Goal: Task Accomplishment & Management: Use online tool/utility

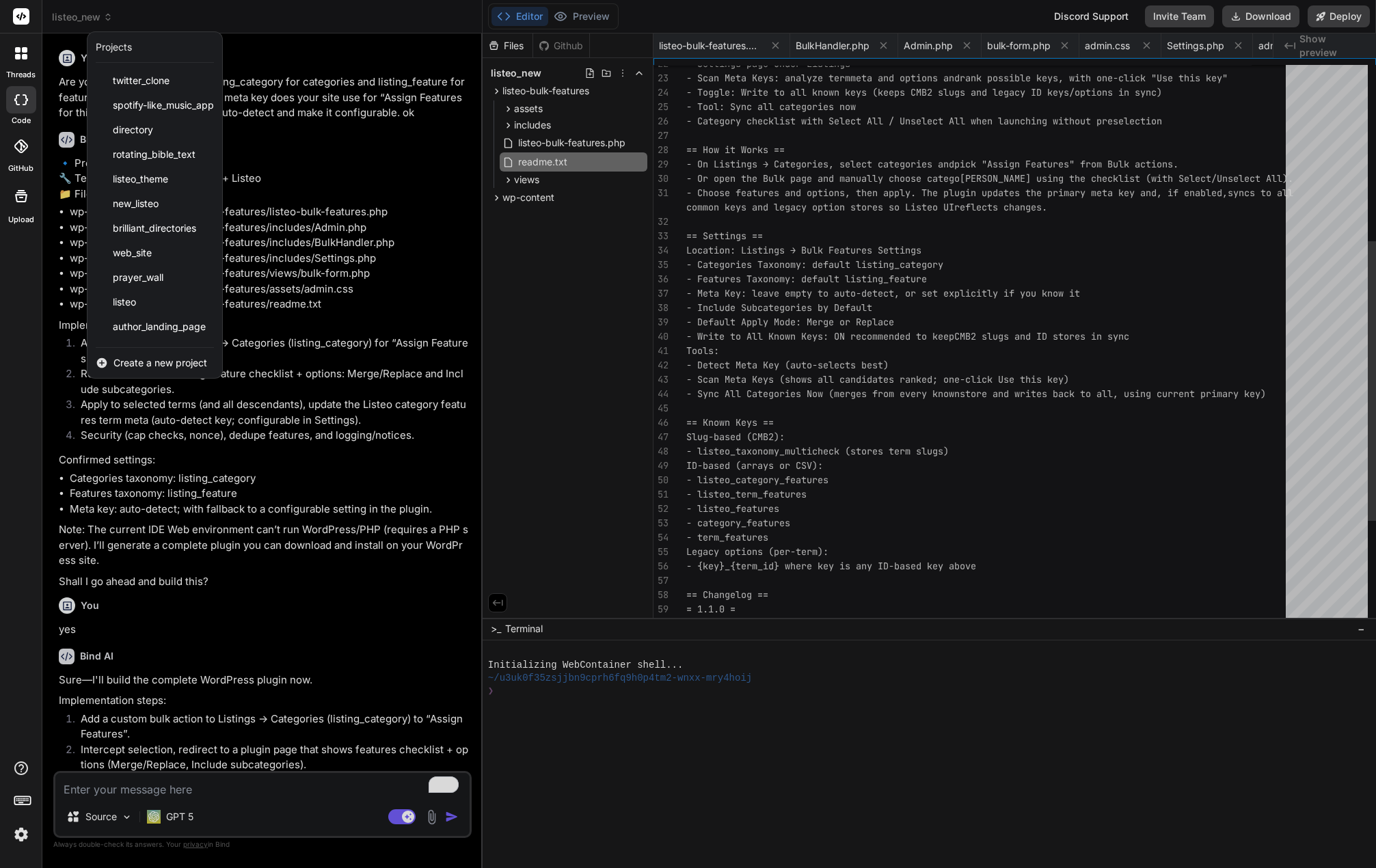
scroll to position [12812, 0]
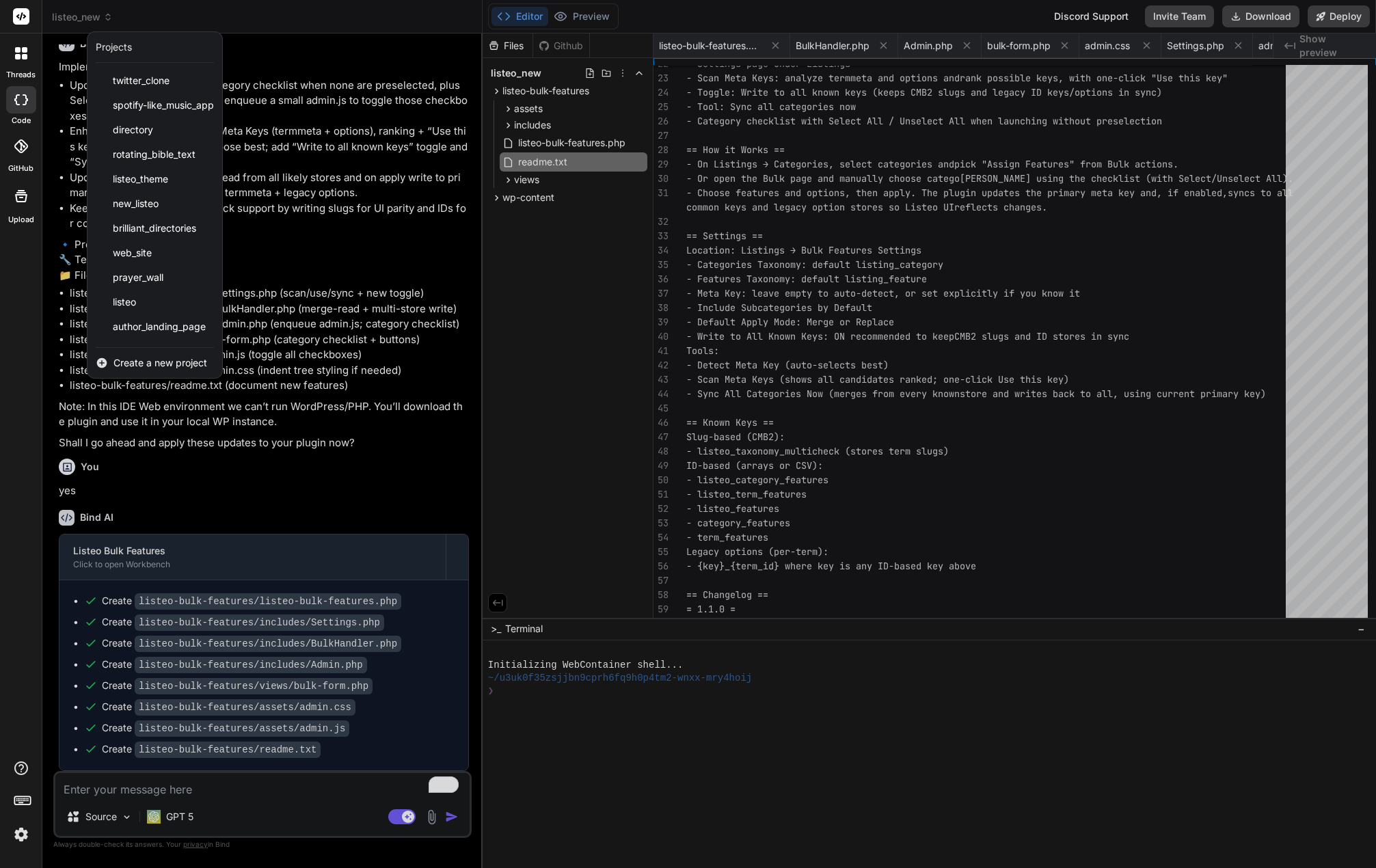
click at [179, 362] on span "Create a new project" at bounding box center [161, 363] width 93 height 14
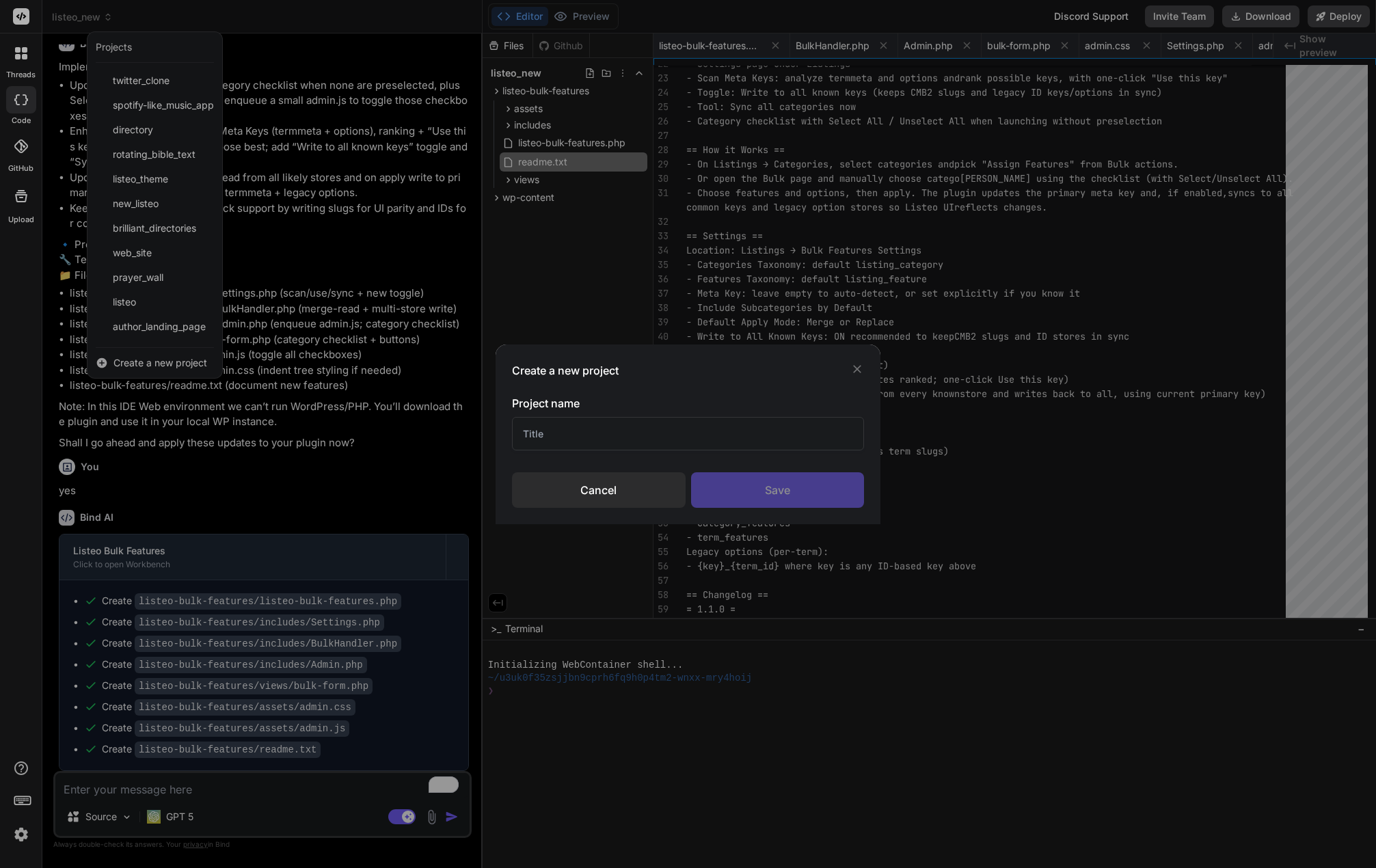
click at [558, 435] on input "text" at bounding box center [688, 433] width 353 height 34
type input "gum tree clone"
click at [737, 484] on div "Save" at bounding box center [778, 490] width 174 height 35
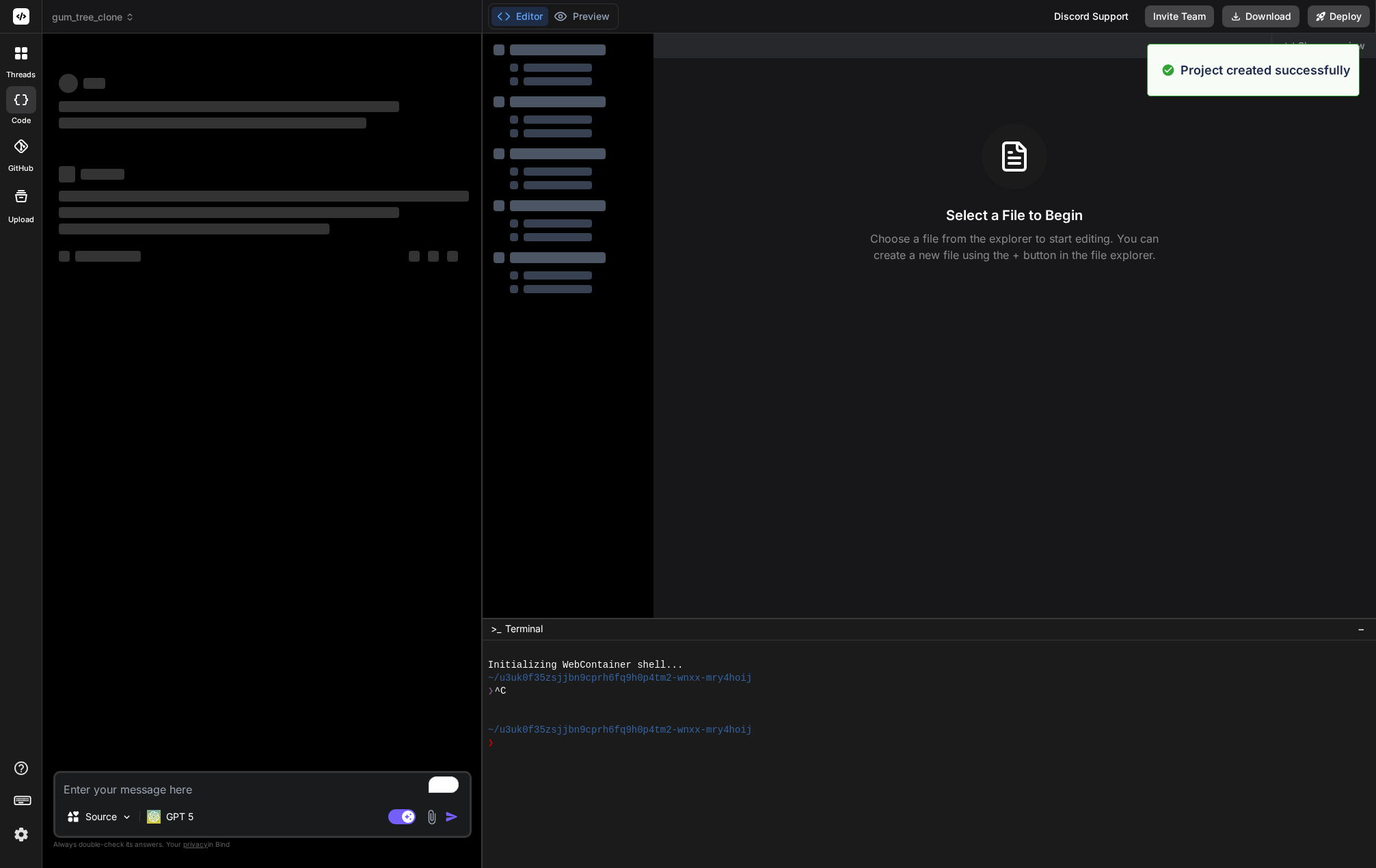
type textarea "x"
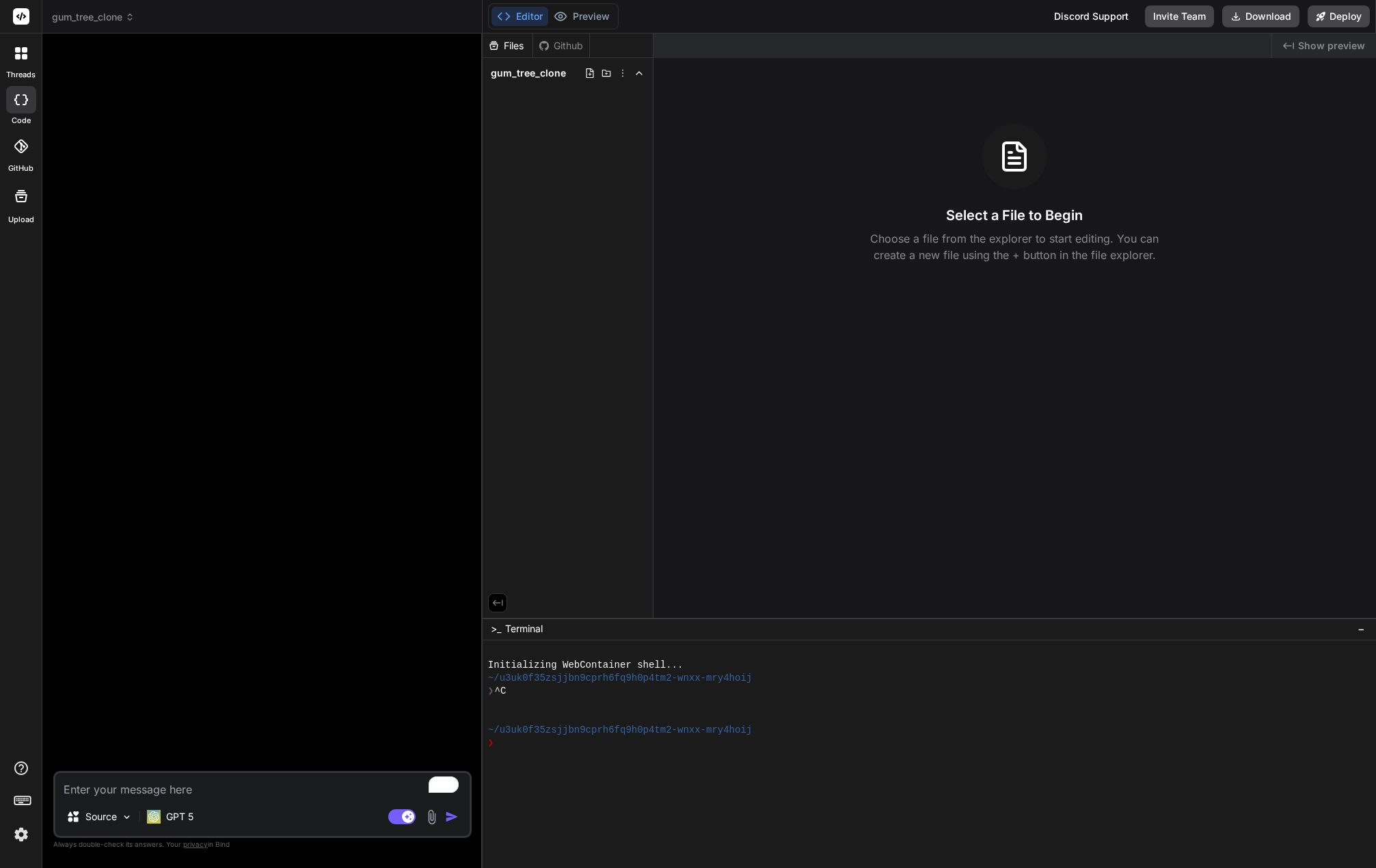
click at [137, 792] on textarea "To enrich screen reader interactions, please activate Accessibility in Grammarl…" at bounding box center [263, 785] width 414 height 25
type textarea "c"
type textarea "x"
type textarea "cr"
type textarea "x"
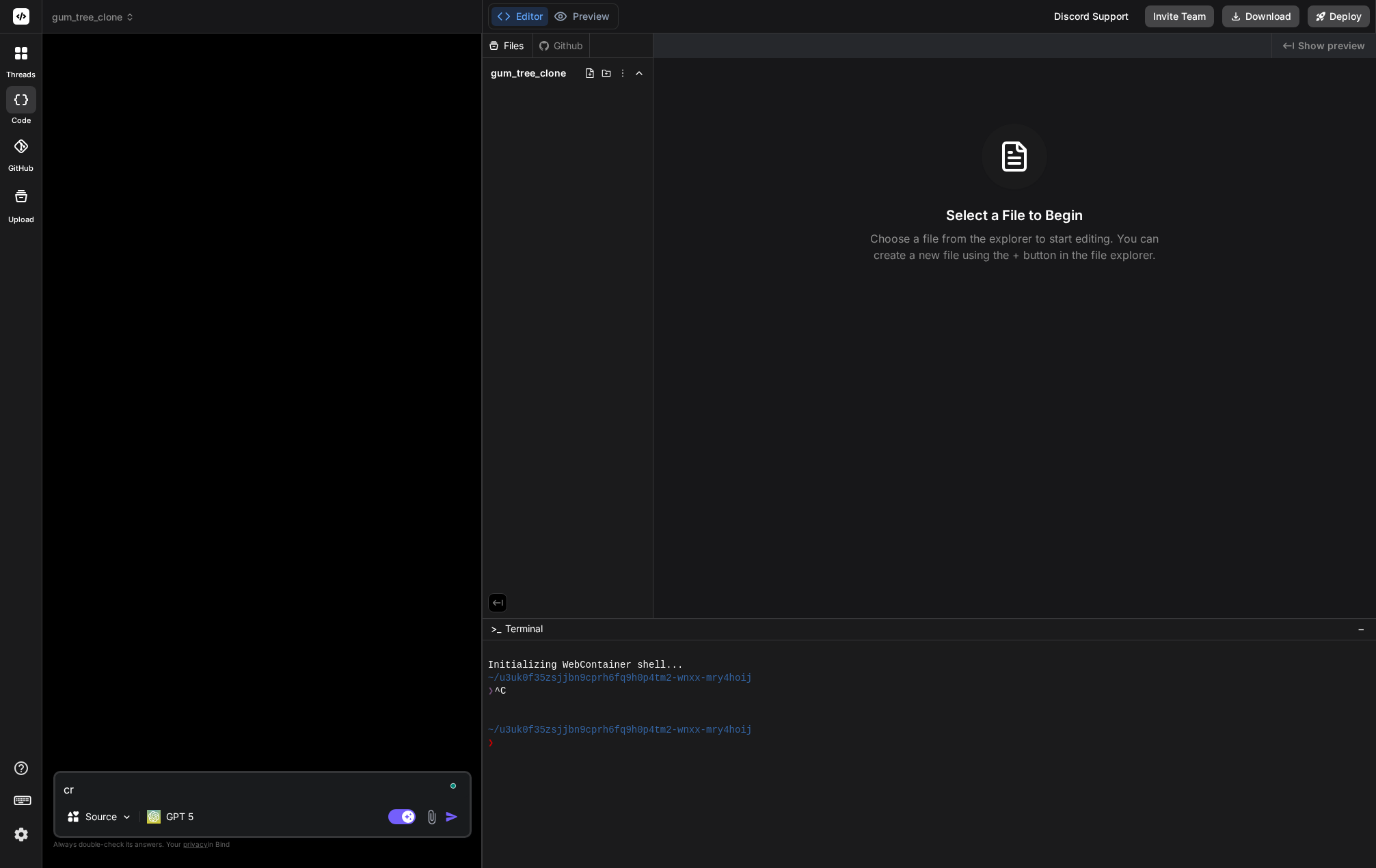
type textarea "cre"
type textarea "x"
type textarea "crea"
type textarea "x"
type textarea "creat"
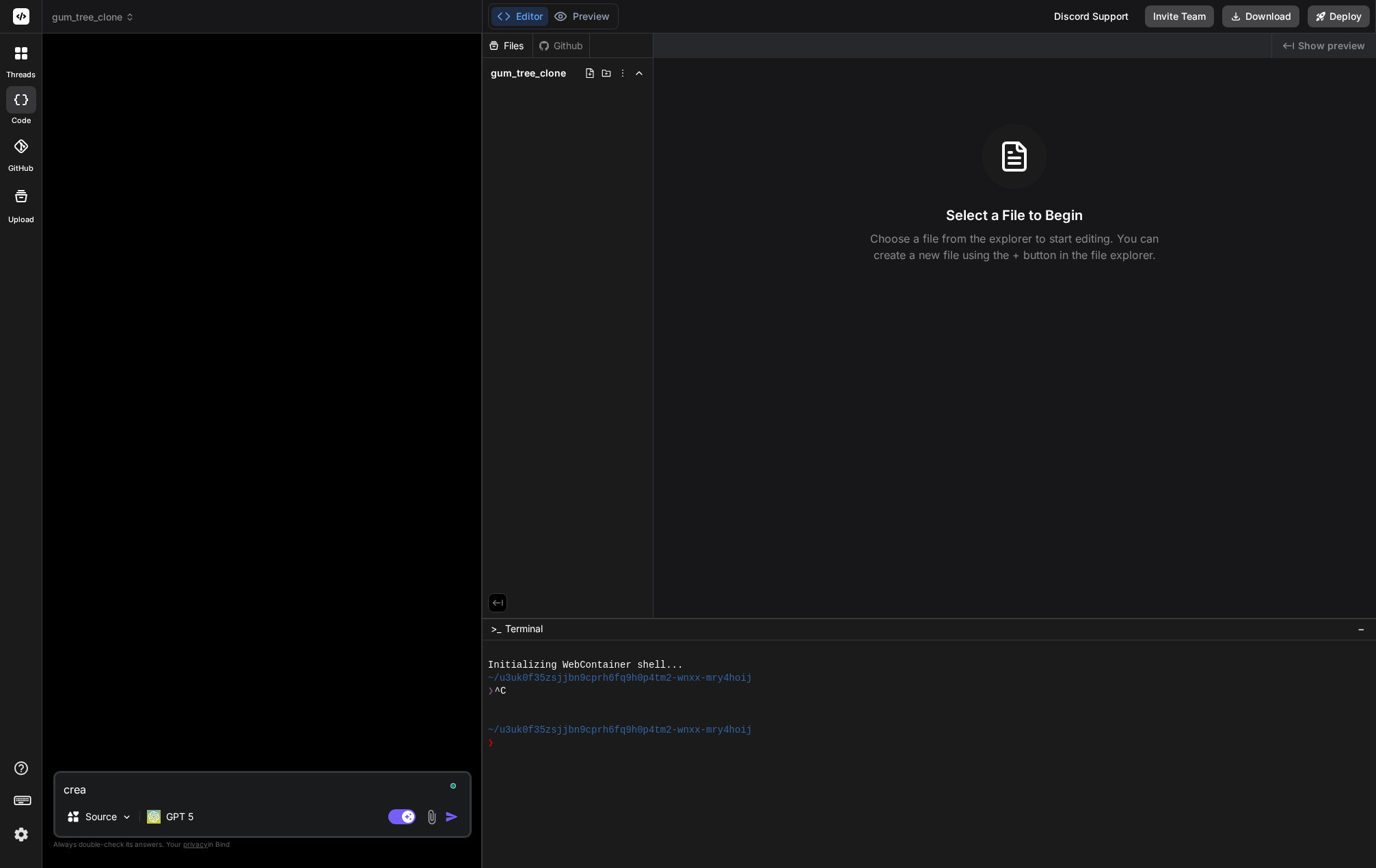
type textarea "x"
type textarea "create"
type textarea "x"
type textarea "create"
type textarea "x"
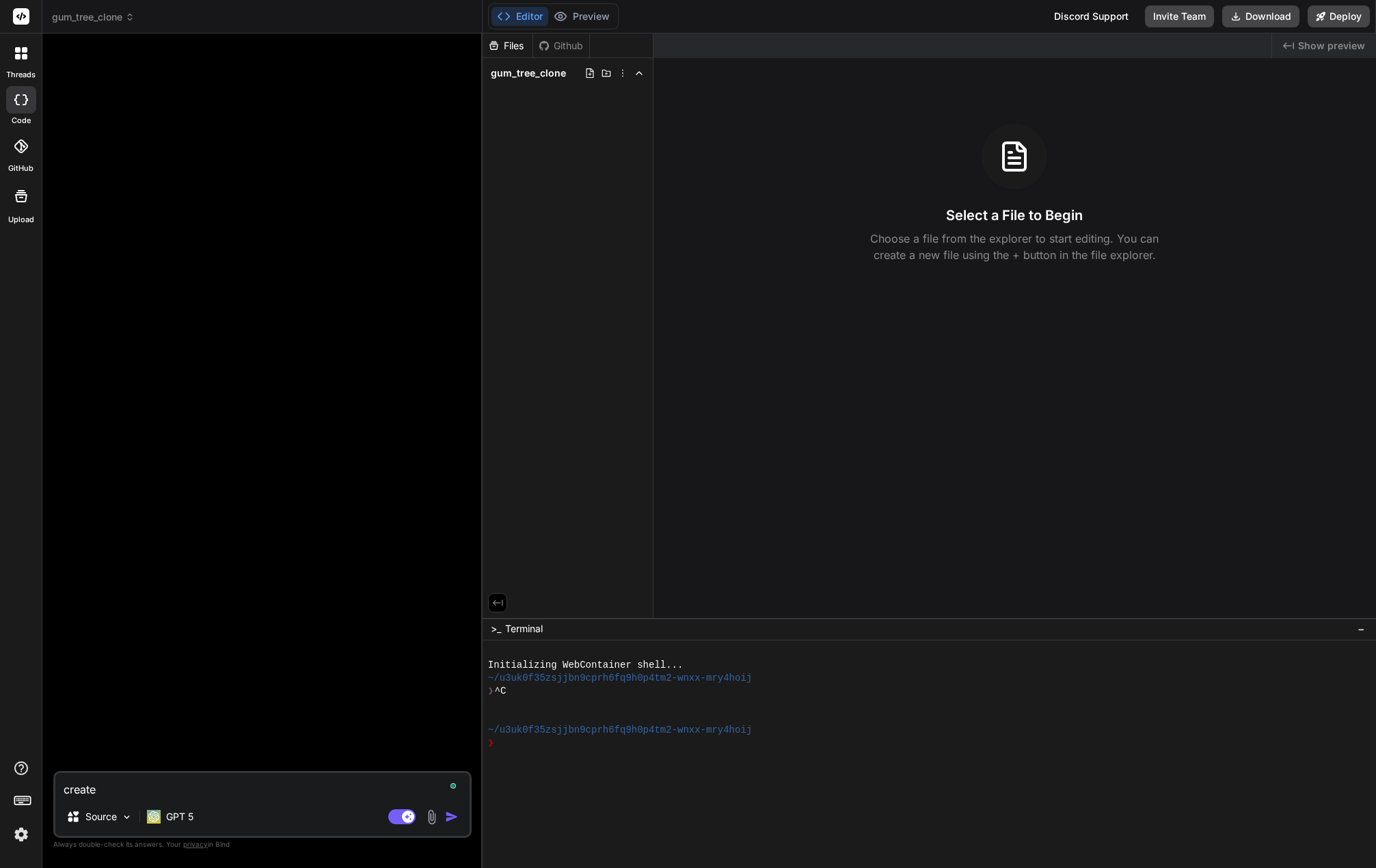
type textarea "create a"
type textarea "x"
type textarea "create a"
type textarea "x"
type textarea "create a c"
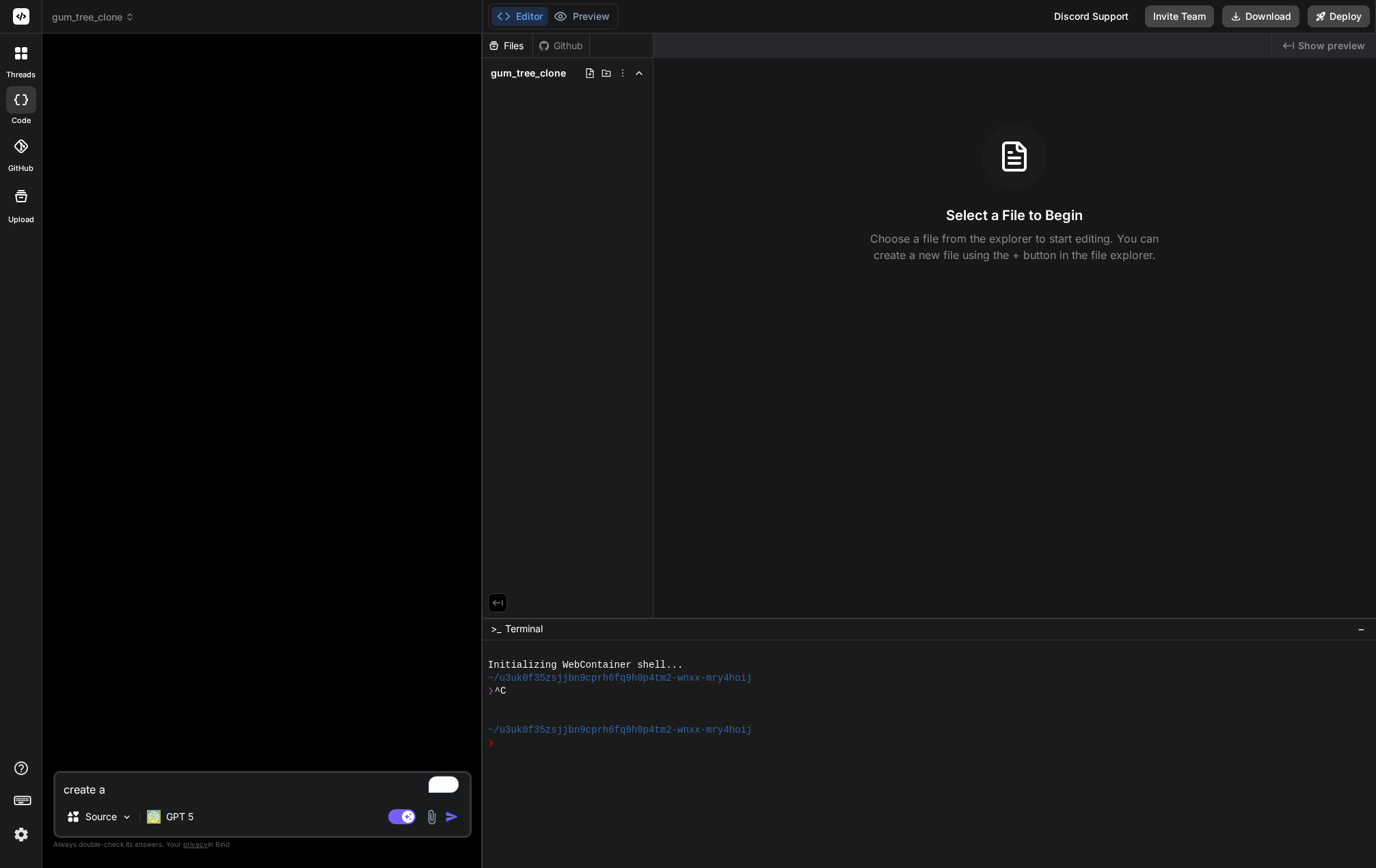
type textarea "x"
type textarea "create a cl"
type textarea "x"
type textarea "create a clo"
type textarea "x"
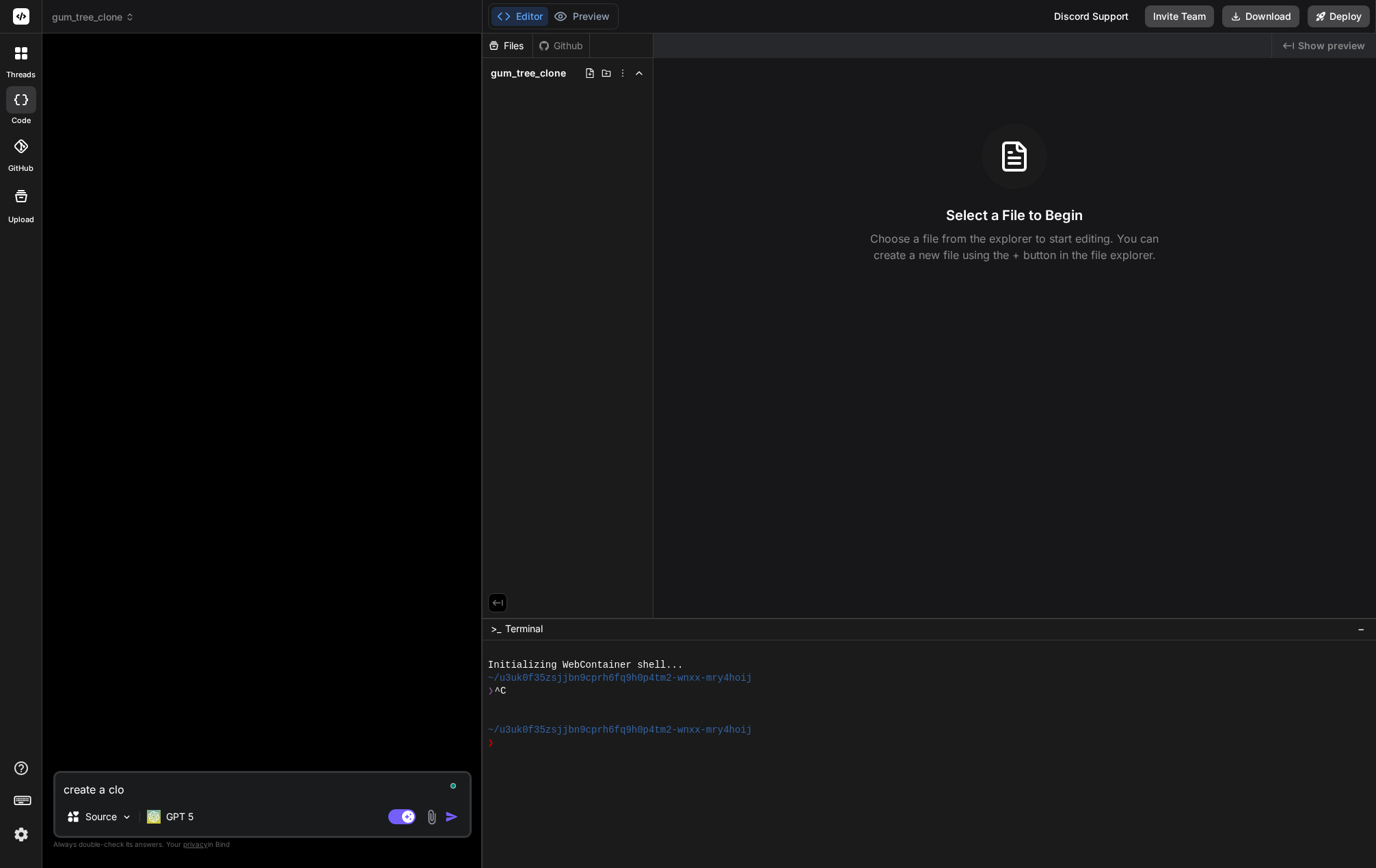
type textarea "create a clon"
type textarea "x"
type textarea "create a clone"
type textarea "x"
type textarea "create a clone"
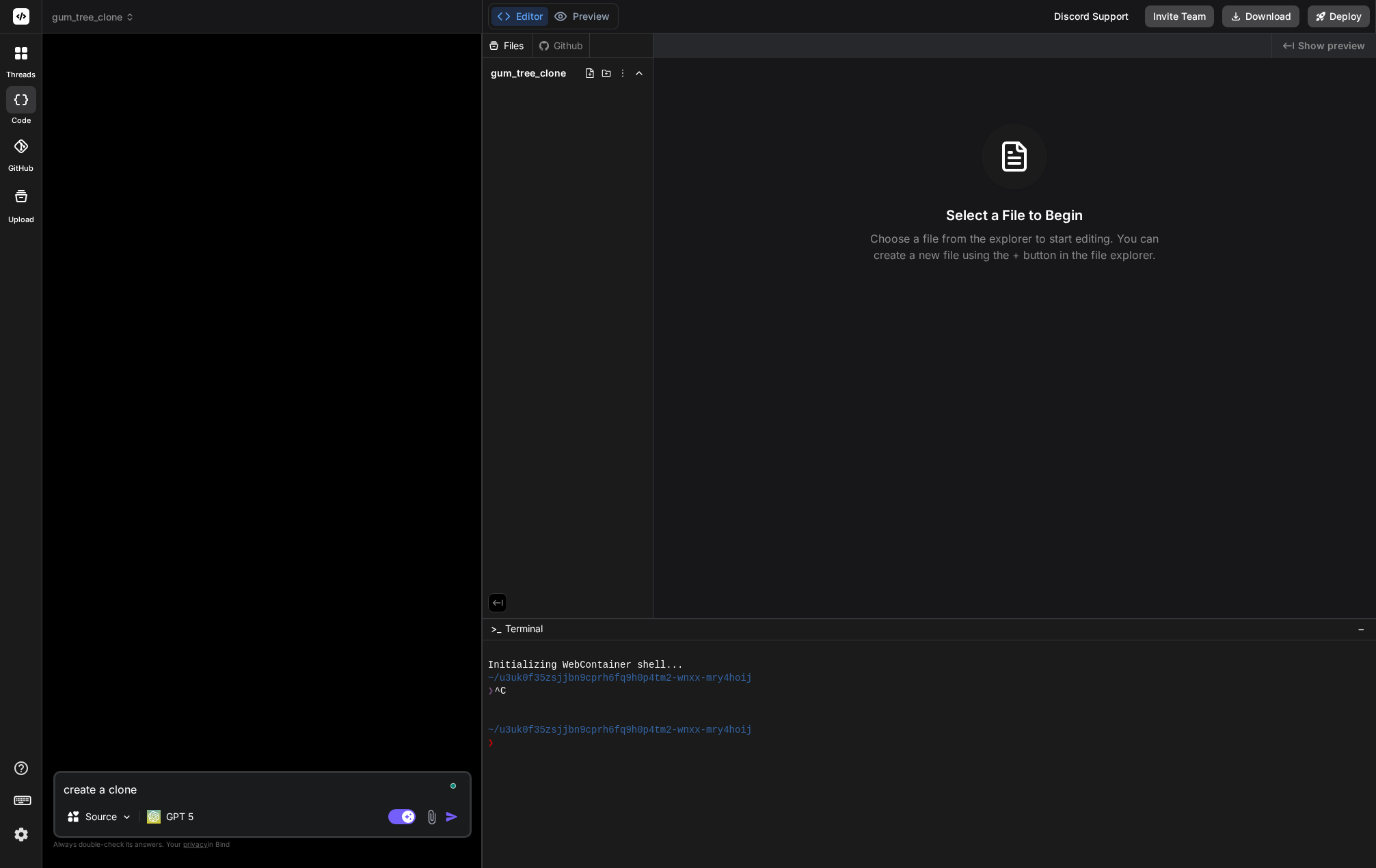
type textarea "x"
type textarea "create a clone o"
type textarea "x"
type textarea "create a clone of"
type textarea "x"
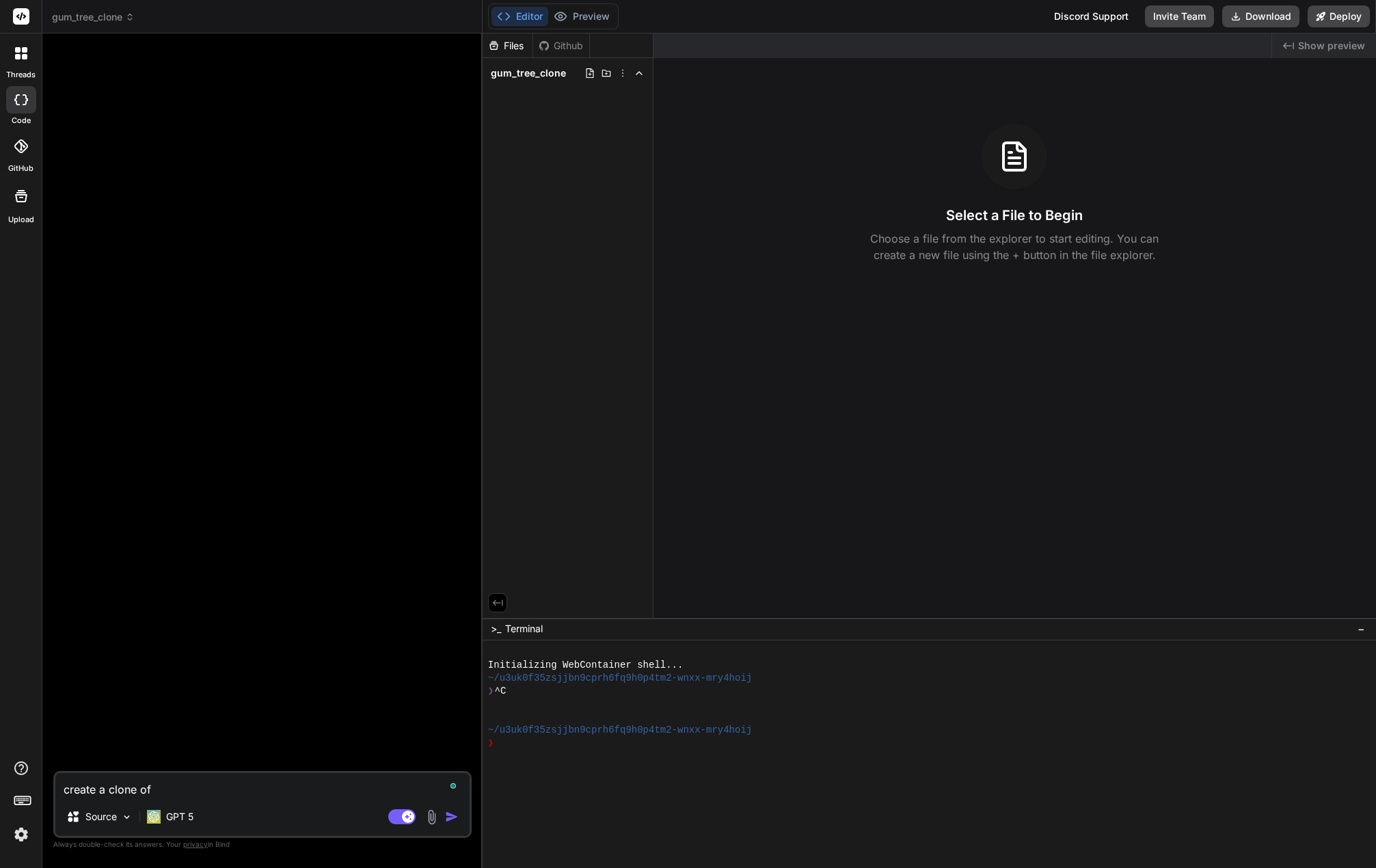
type textarea "create a clone of"
type textarea "x"
paste textarea "[URL][DOMAIN_NAME]"
type textarea "create a clone of [URL][DOMAIN_NAME]"
type textarea "x"
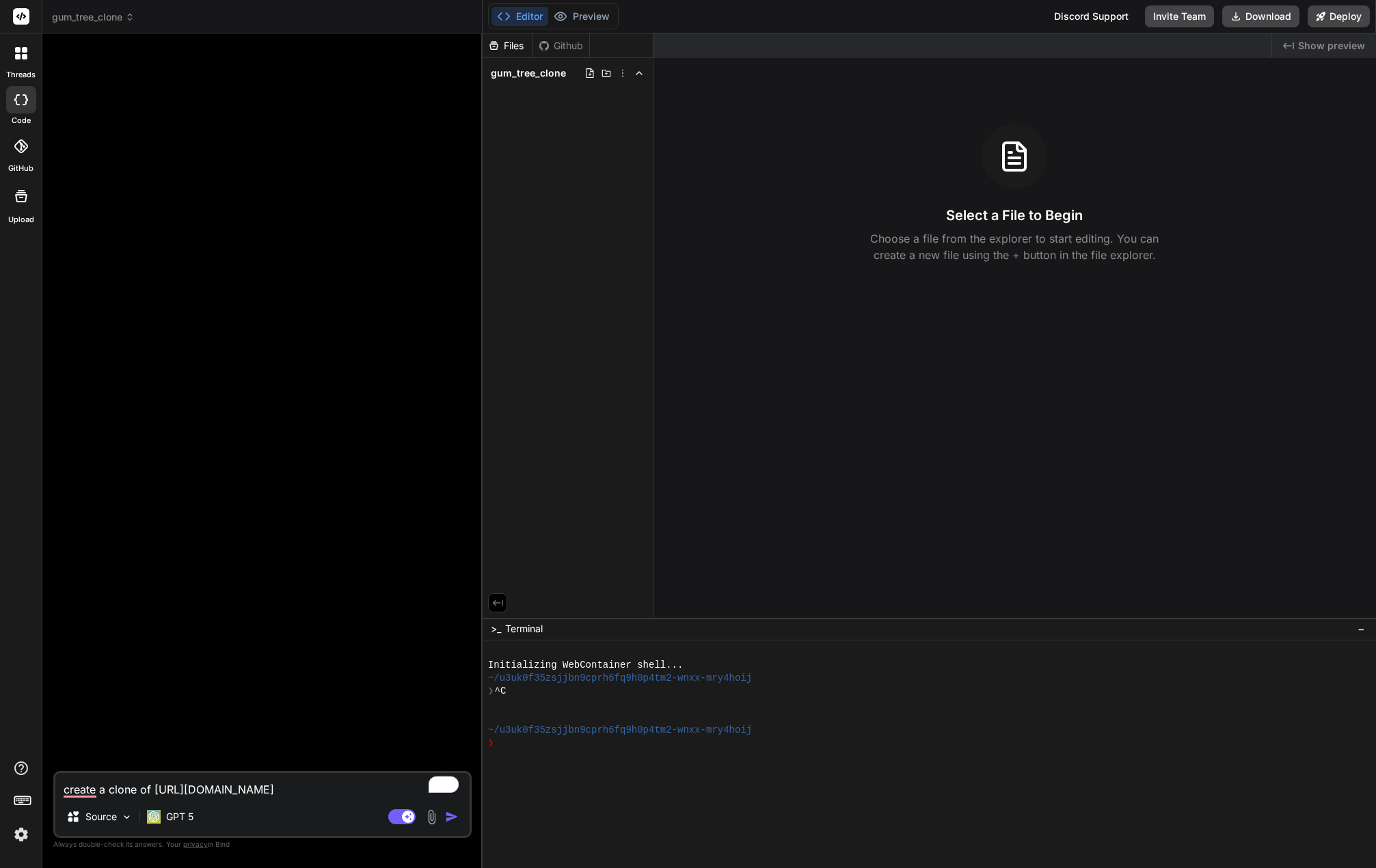
type textarea "create a clone of [URL][DOMAIN_NAME]"
click at [455, 812] on img "button" at bounding box center [451, 816] width 14 height 14
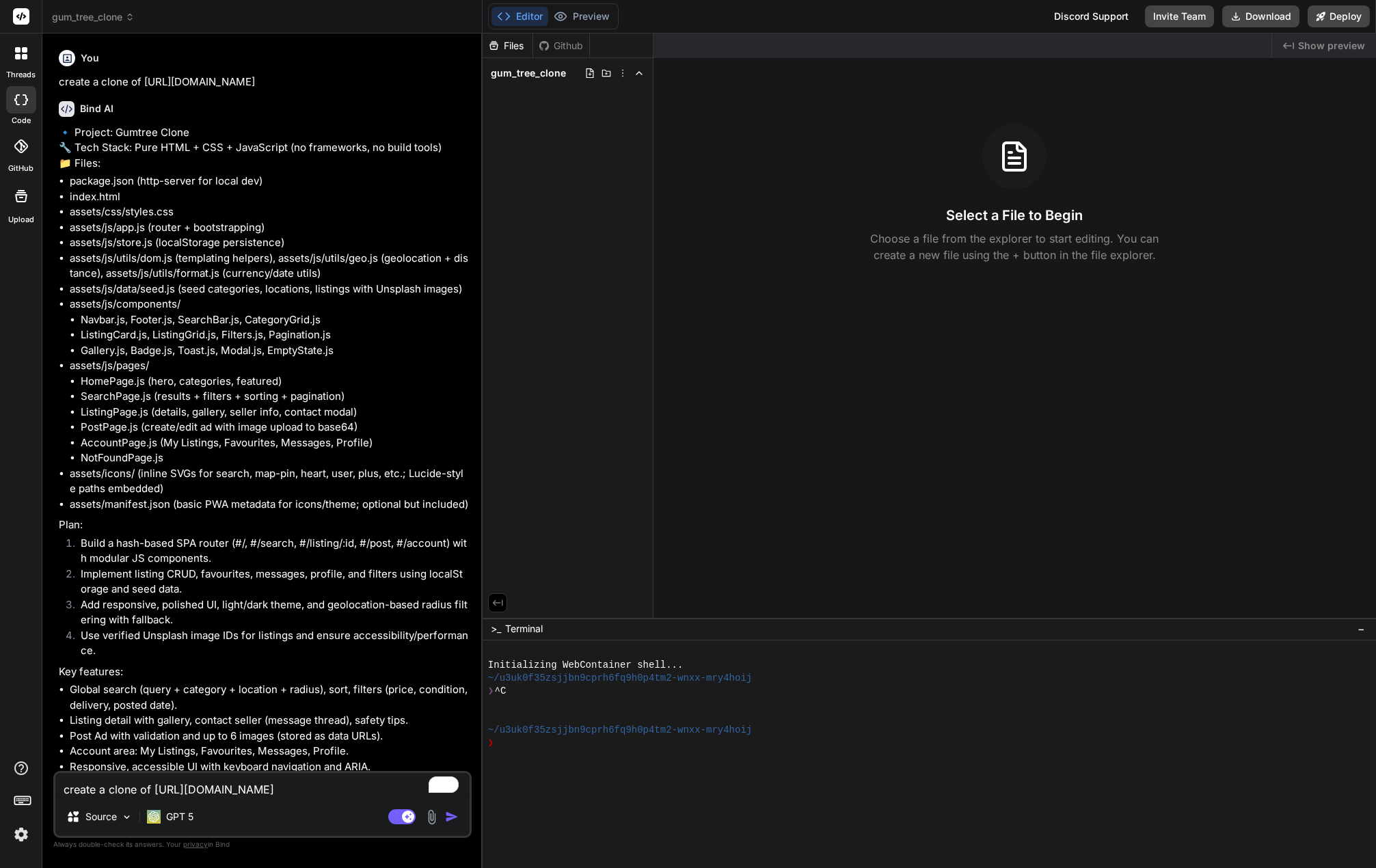
type textarea "x"
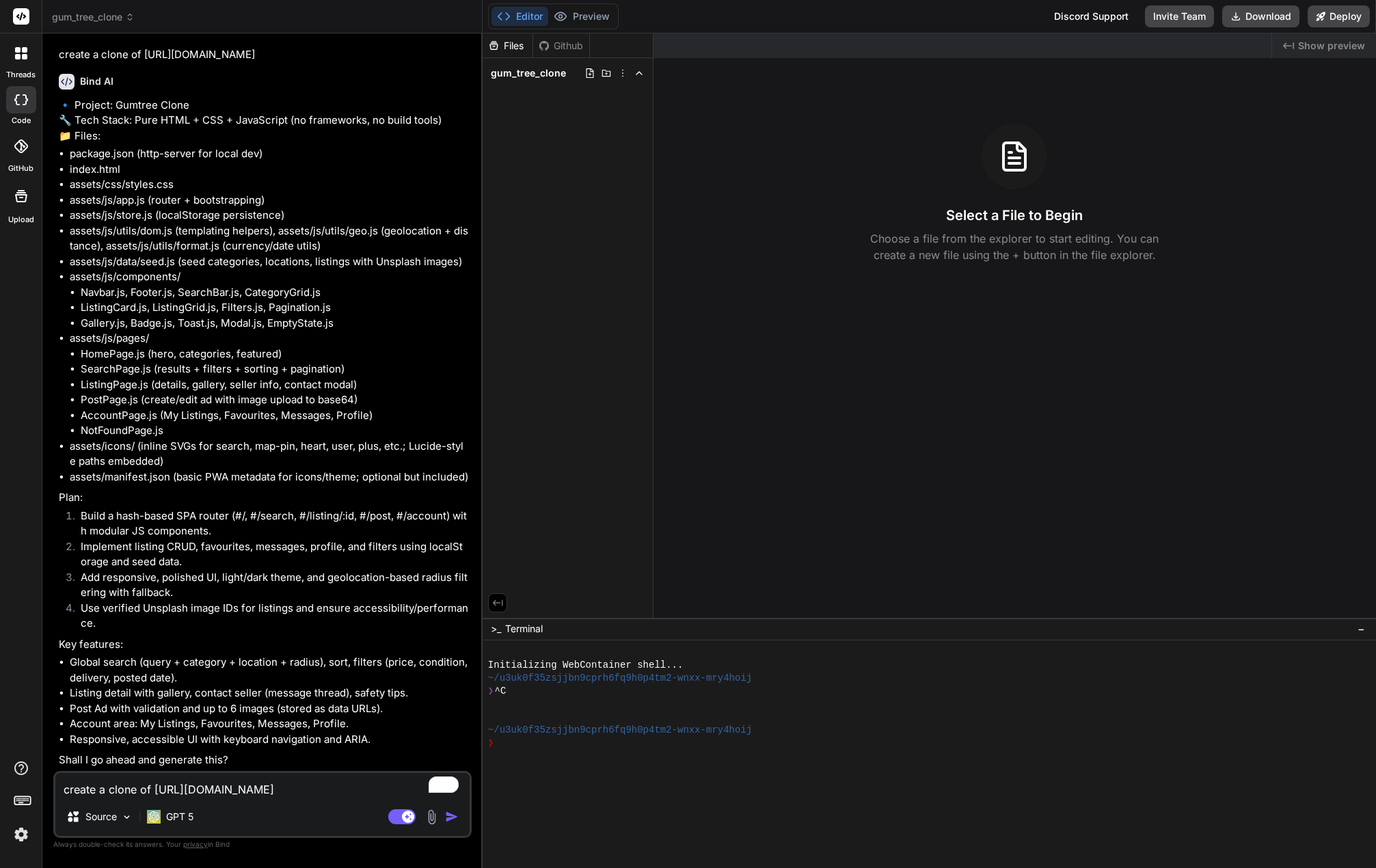
scroll to position [58, 0]
click at [246, 793] on textarea "create a clone of [URL][DOMAIN_NAME]" at bounding box center [263, 785] width 414 height 25
type textarea "y"
type textarea "x"
type textarea "ye"
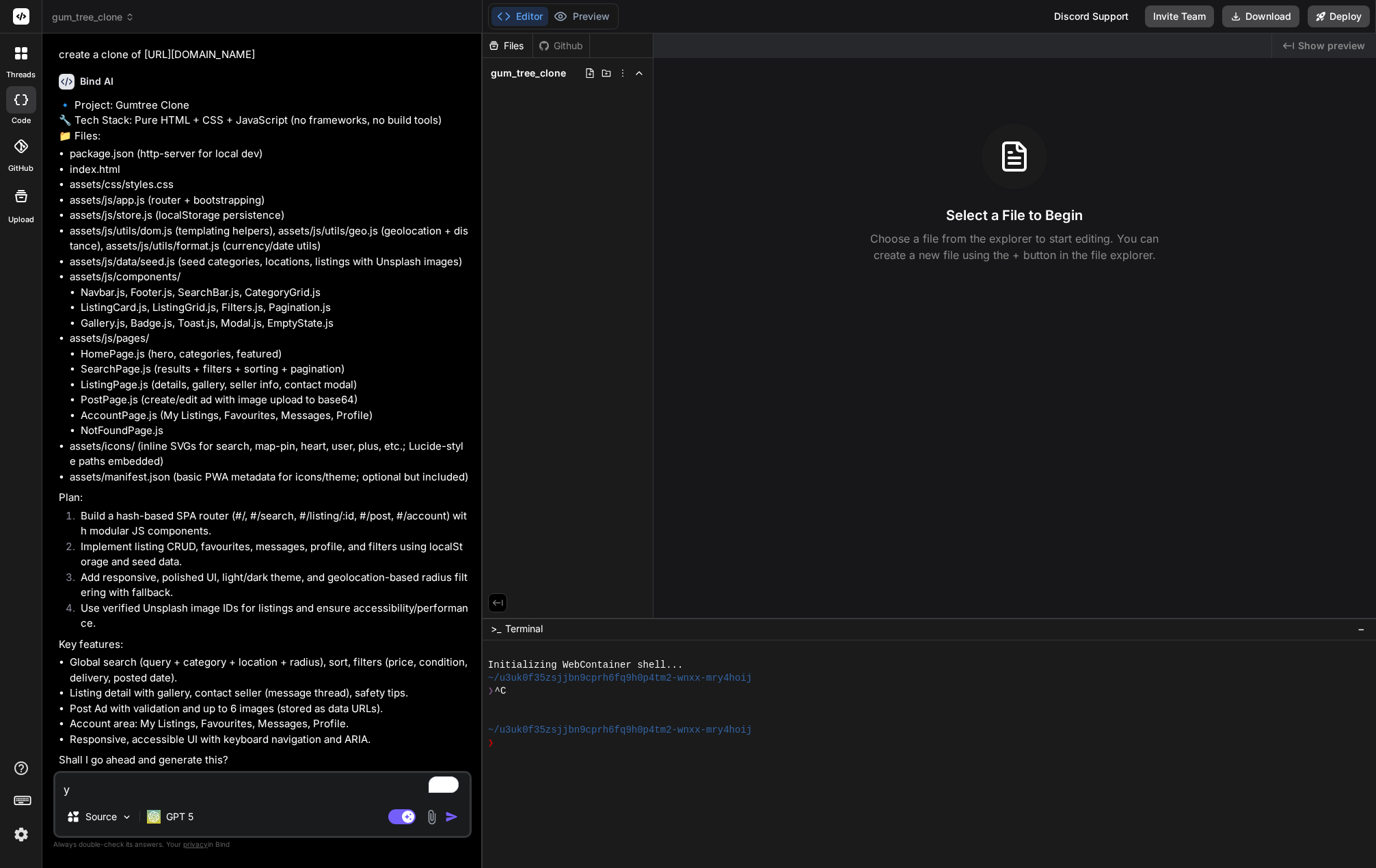
type textarea "x"
type textarea "yes"
type textarea "x"
type textarea "yes,"
type textarea "x"
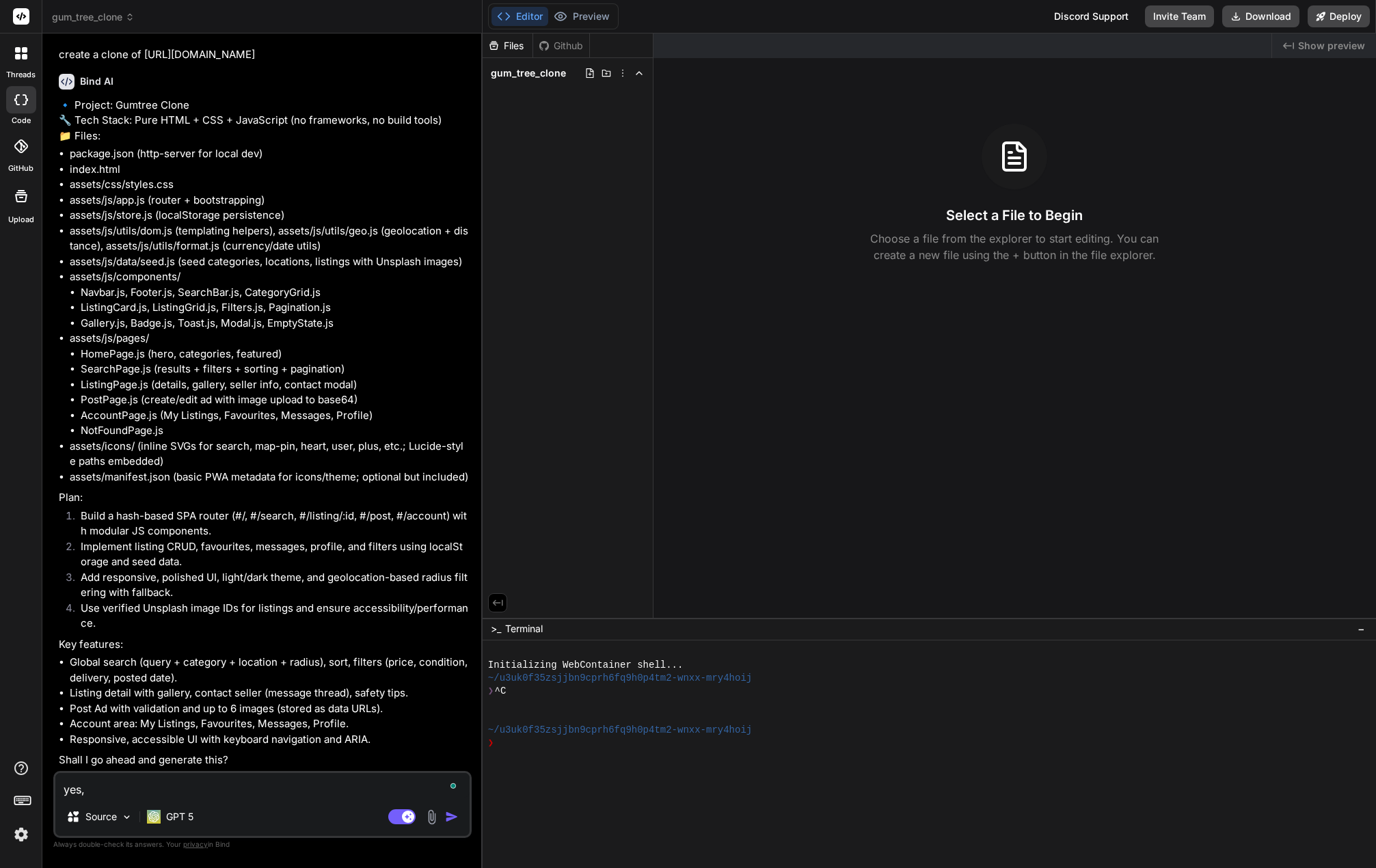
type textarea "yes,"
type textarea "x"
type textarea "yes, b"
type textarea "x"
type textarea "yes, bu"
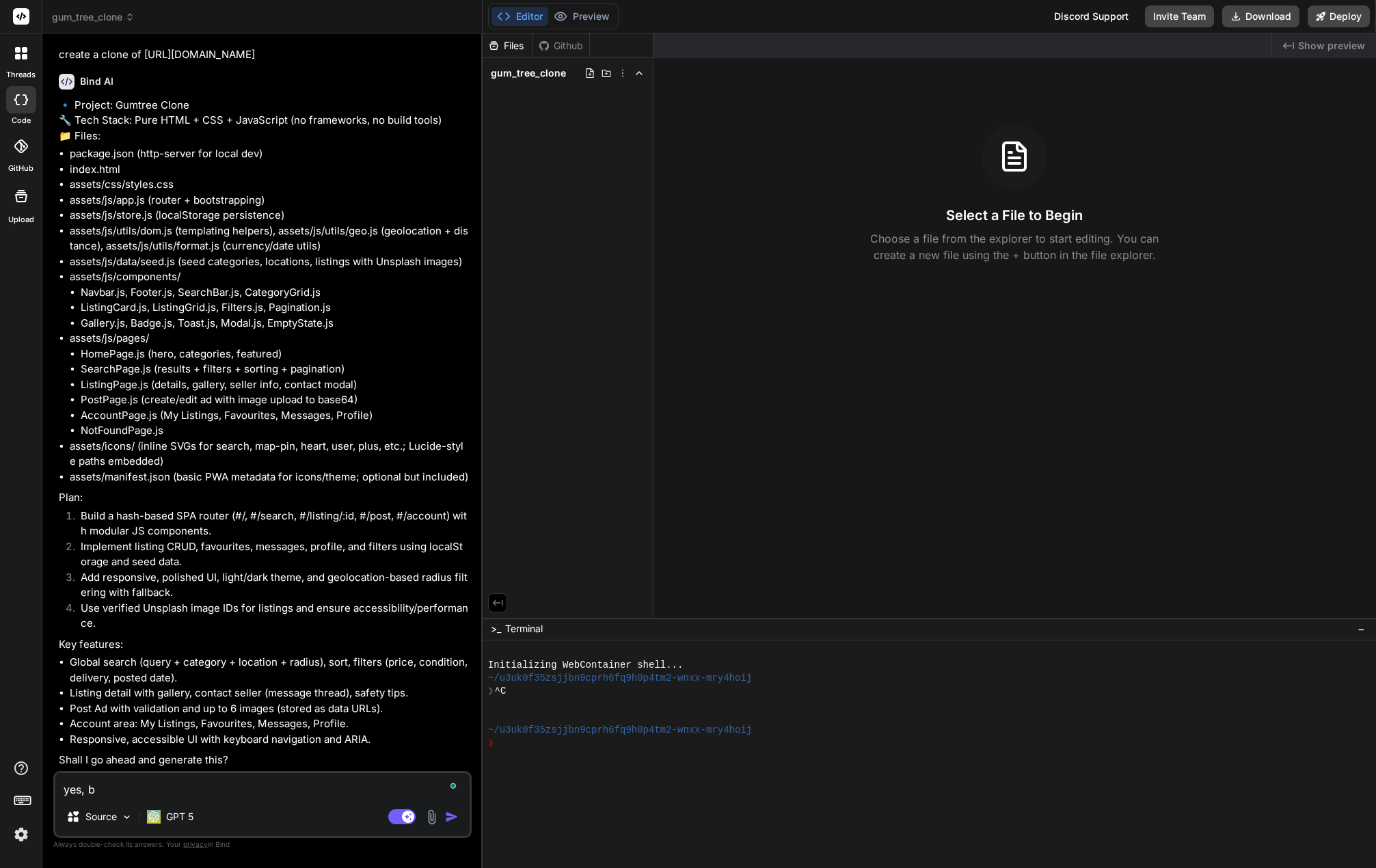
type textarea "x"
type textarea "yes, but"
type textarea "x"
type textarea "yes, but"
type textarea "x"
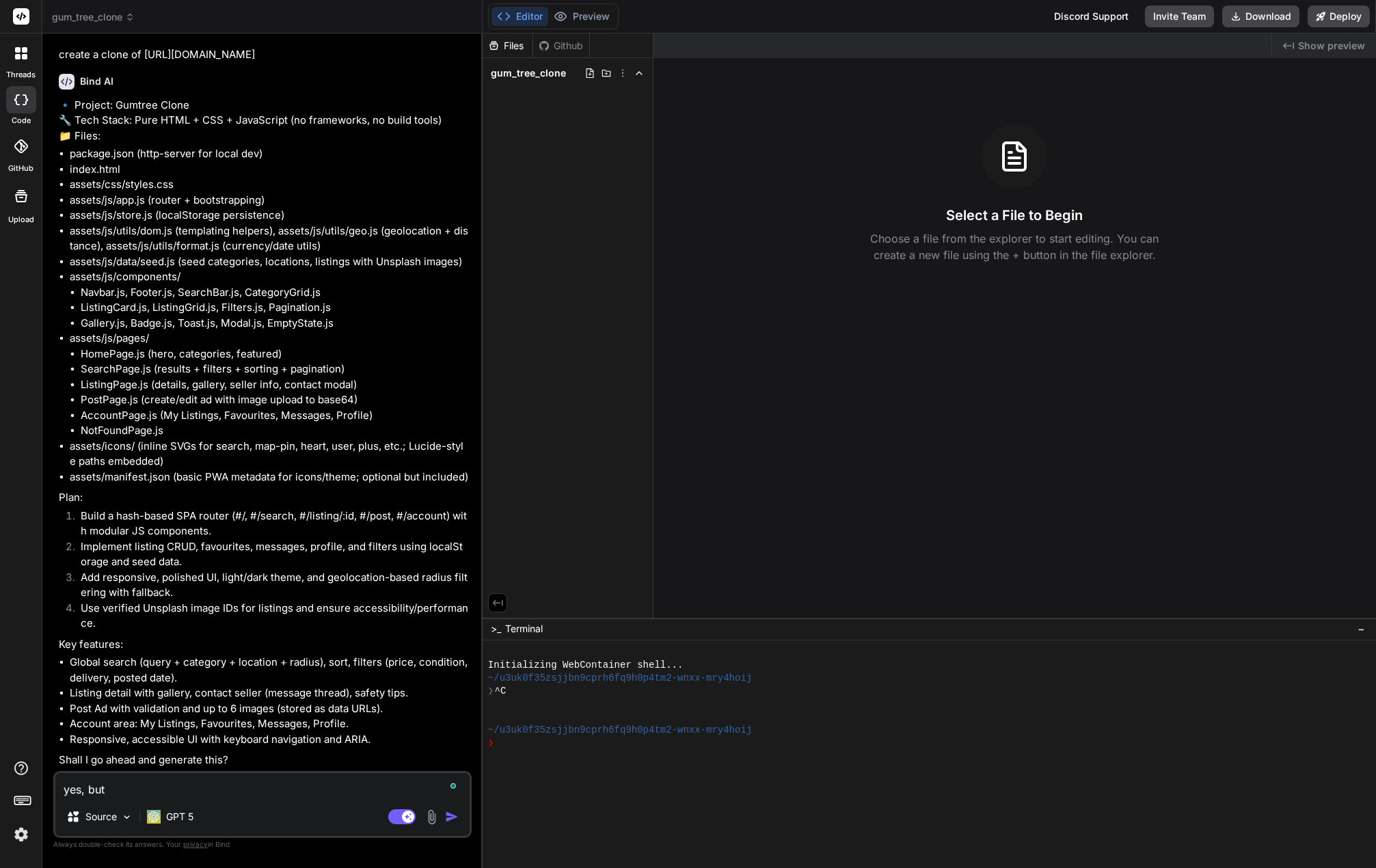
type textarea "yes, but g"
type textarea "x"
type textarea "yes, but gi"
type textarea "x"
type textarea "yes, but giv"
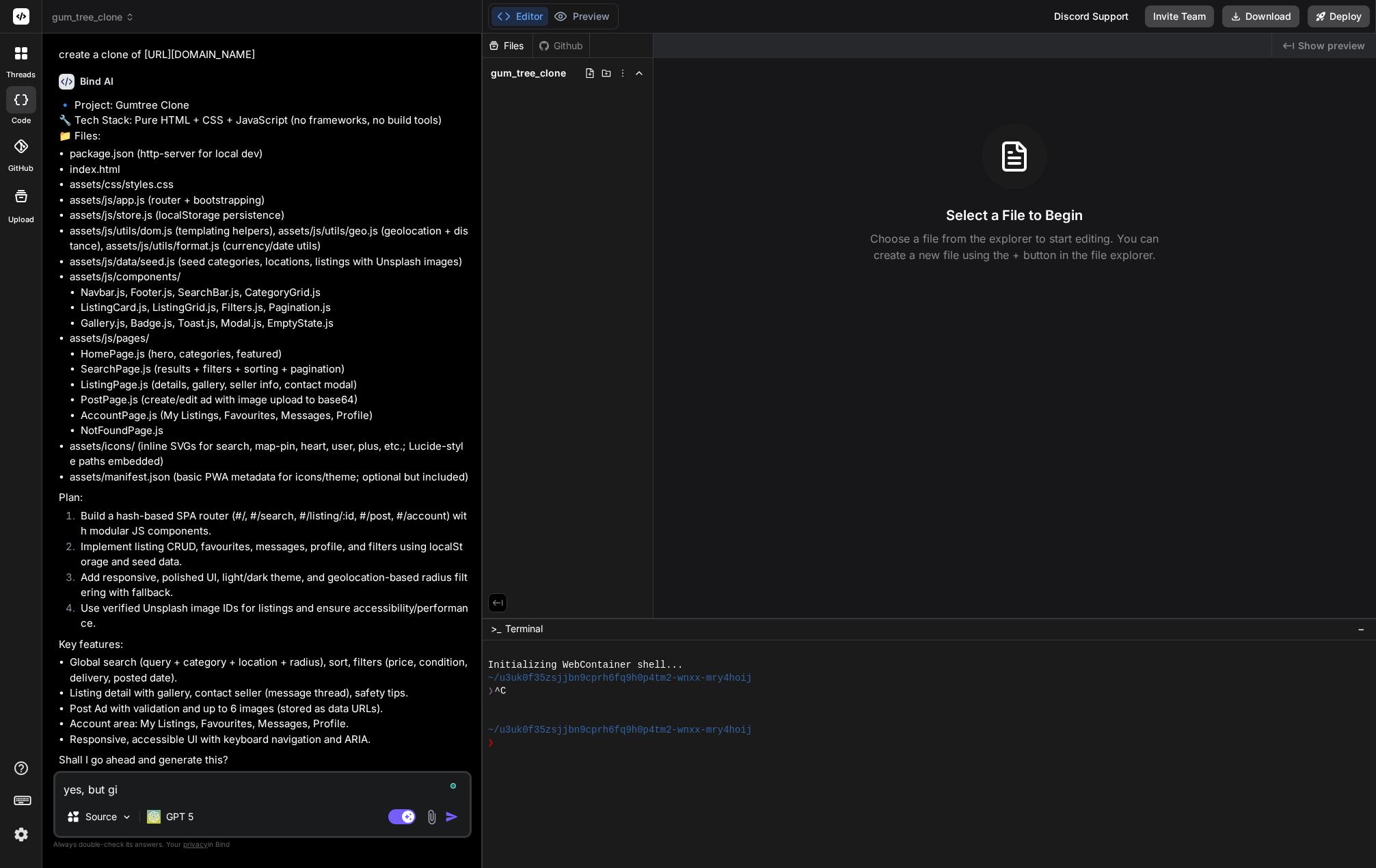
type textarea "x"
type textarea "yes, but give"
type textarea "x"
type textarea "yes, but give"
type textarea "x"
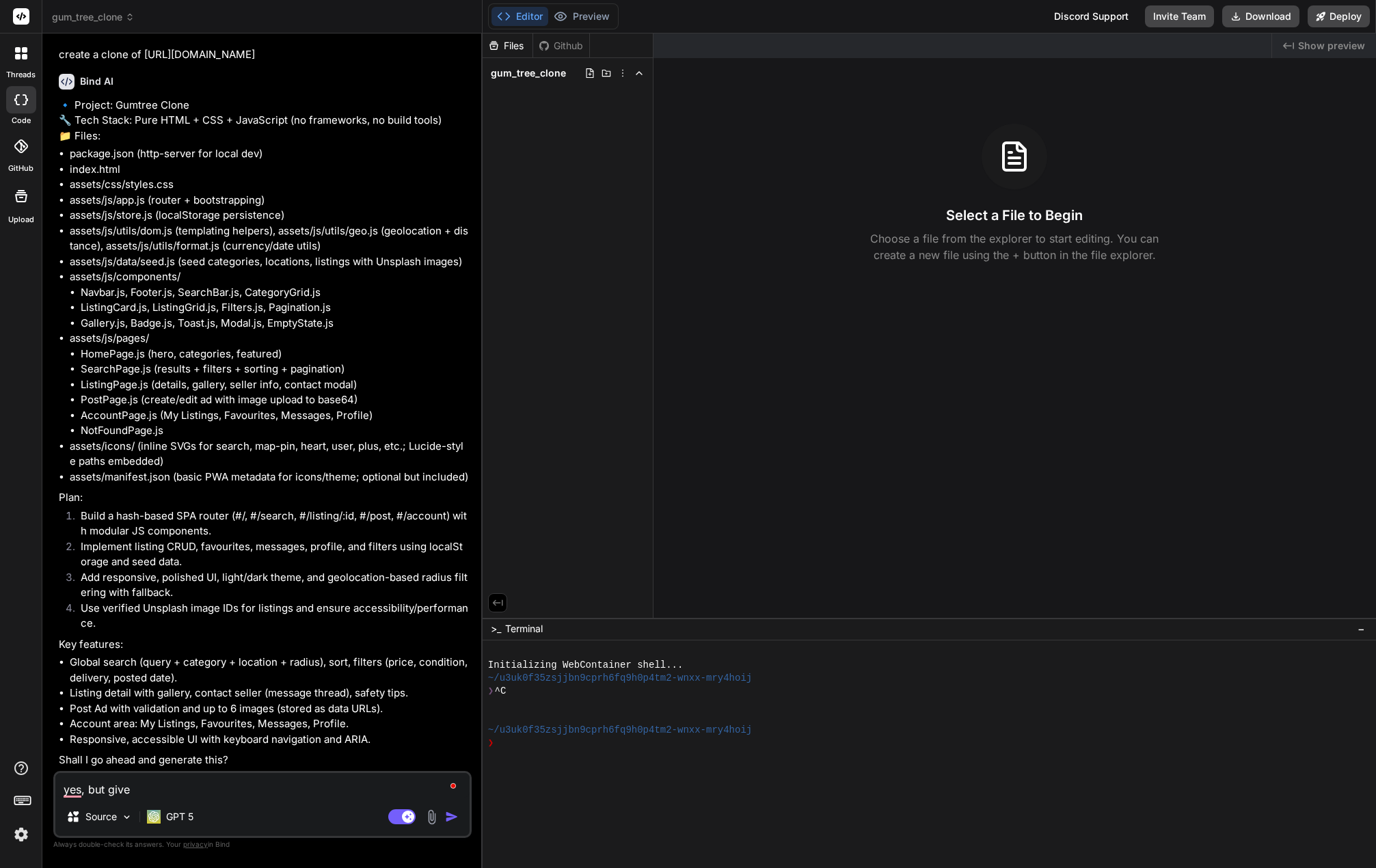
type textarea "yes, but give f"
type textarea "x"
type textarea "yes, but give fr"
type textarea "x"
type textarea "yes, but give fre"
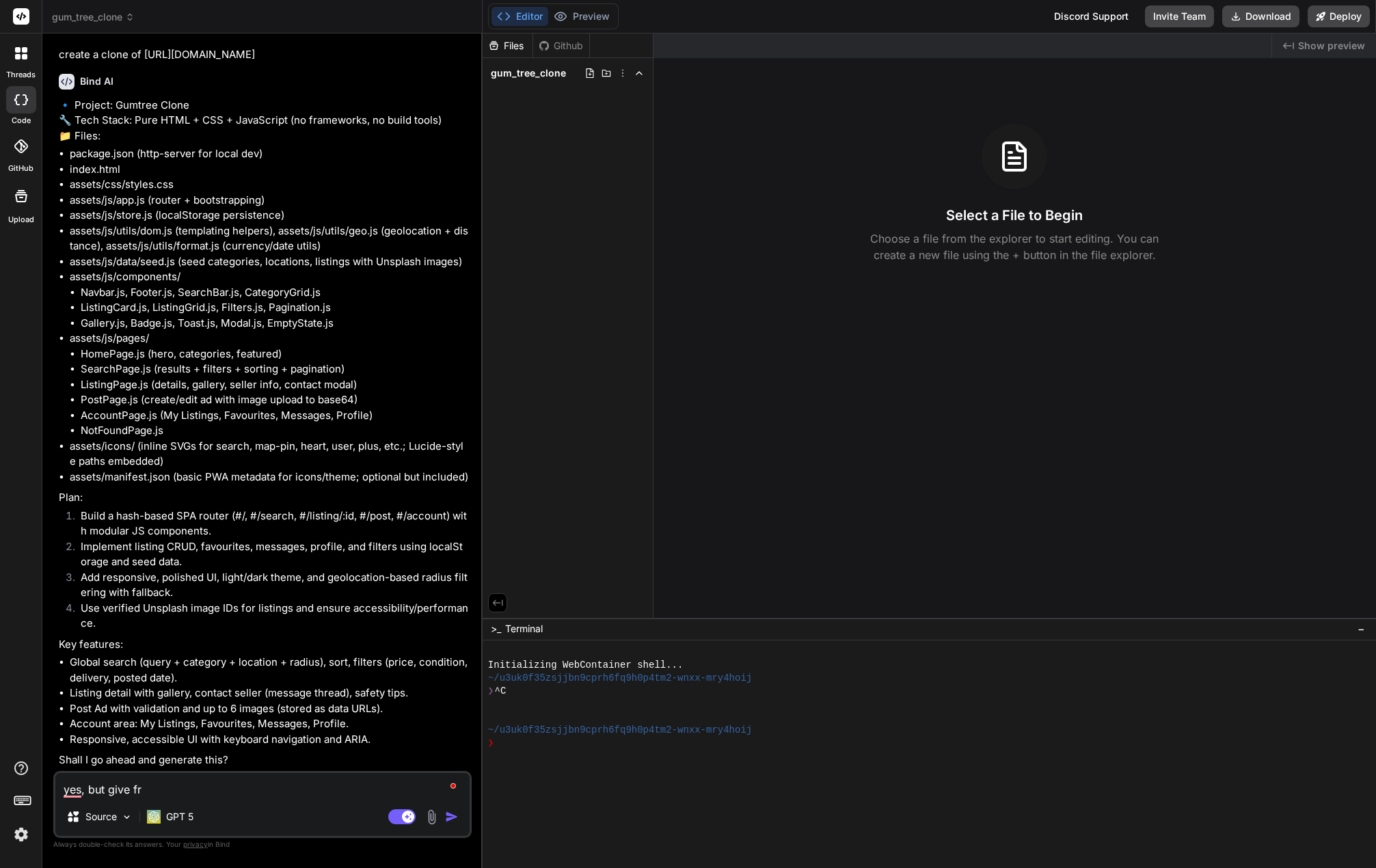
type textarea "x"
type textarea "yes, but give fres"
type textarea "x"
type textarea "yes, but give fresh"
type textarea "x"
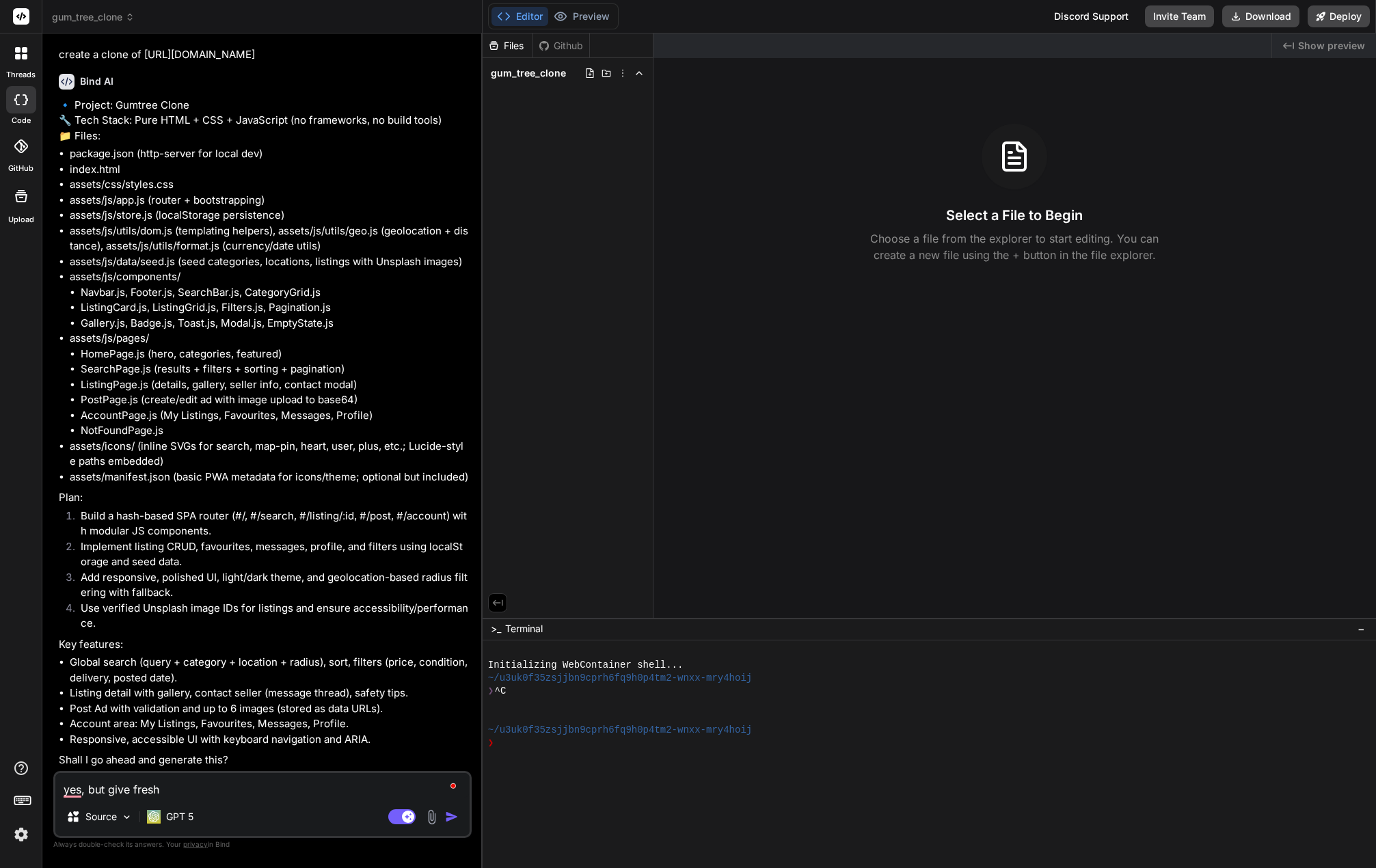
type textarea "yes, but give fresh"
type textarea "x"
type textarea "yes, but give fresh n"
type textarea "x"
type textarea "yes, but give fresh ne"
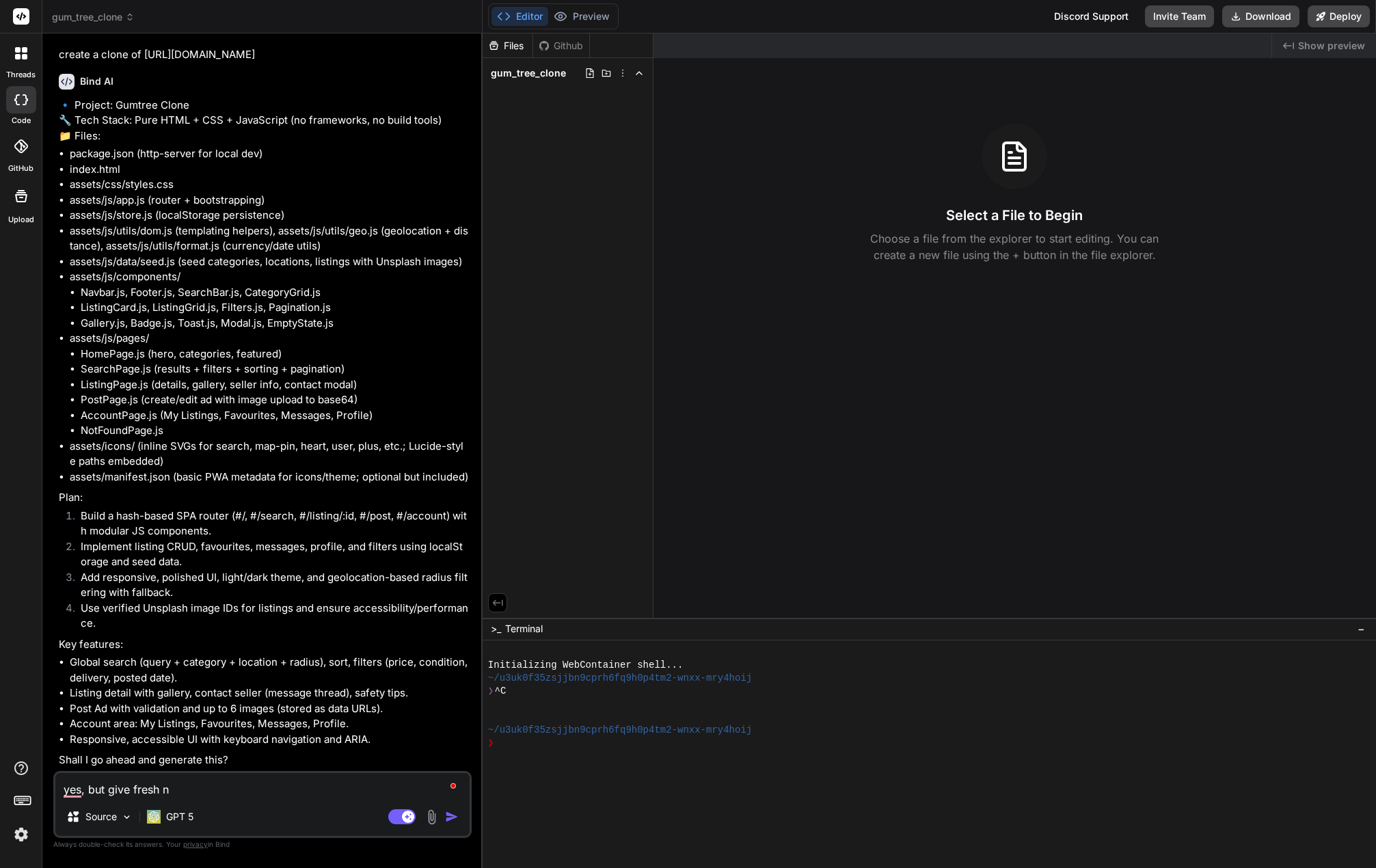
type textarea "x"
type textarea "yes, but give fresh new"
type textarea "x"
type textarea "yes, but give fresh new"
type textarea "x"
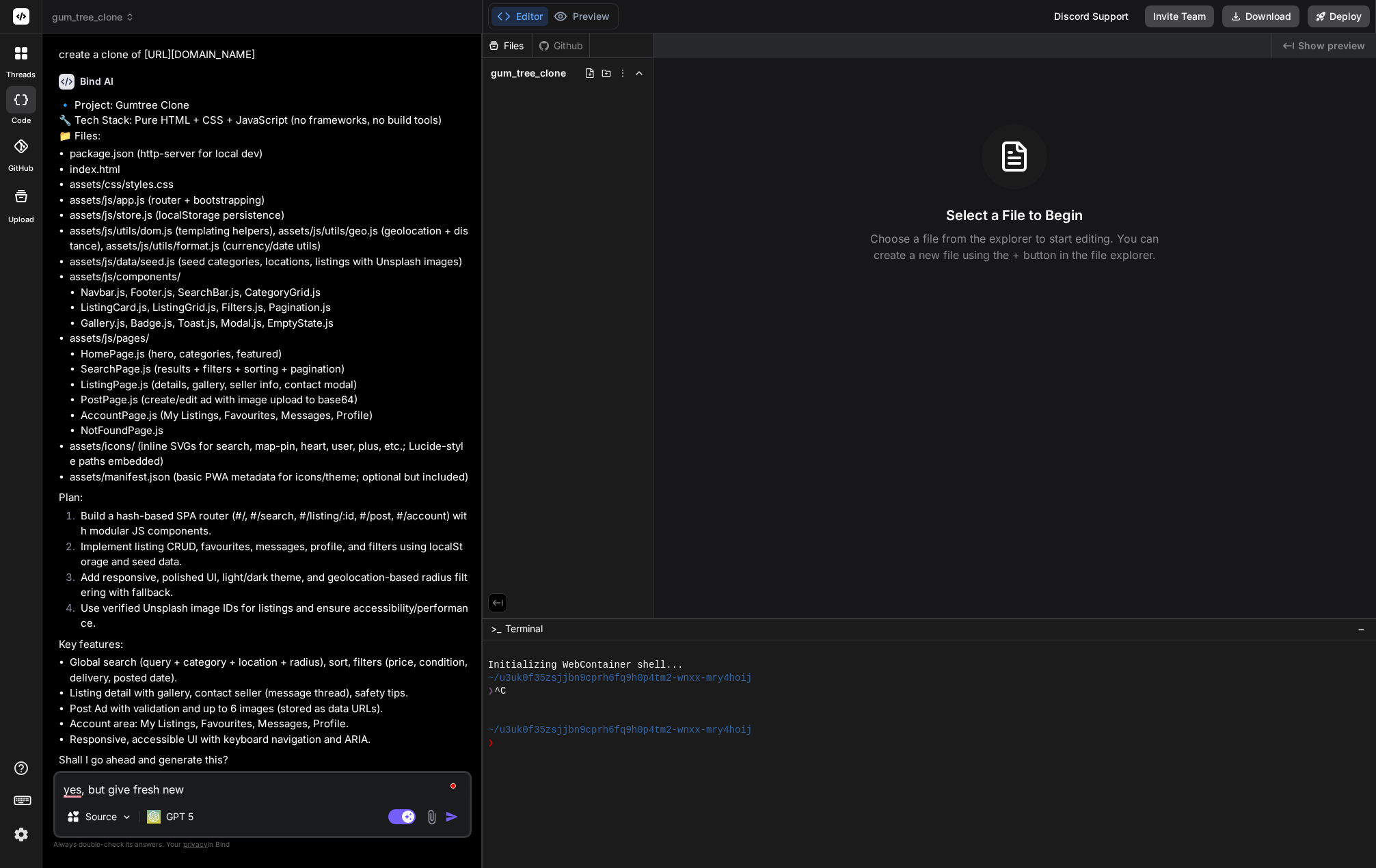
type textarea "yes, but give fresh new d"
type textarea "x"
type textarea "yes, but give fresh new de"
type textarea "x"
type textarea "yes, but give fresh new des"
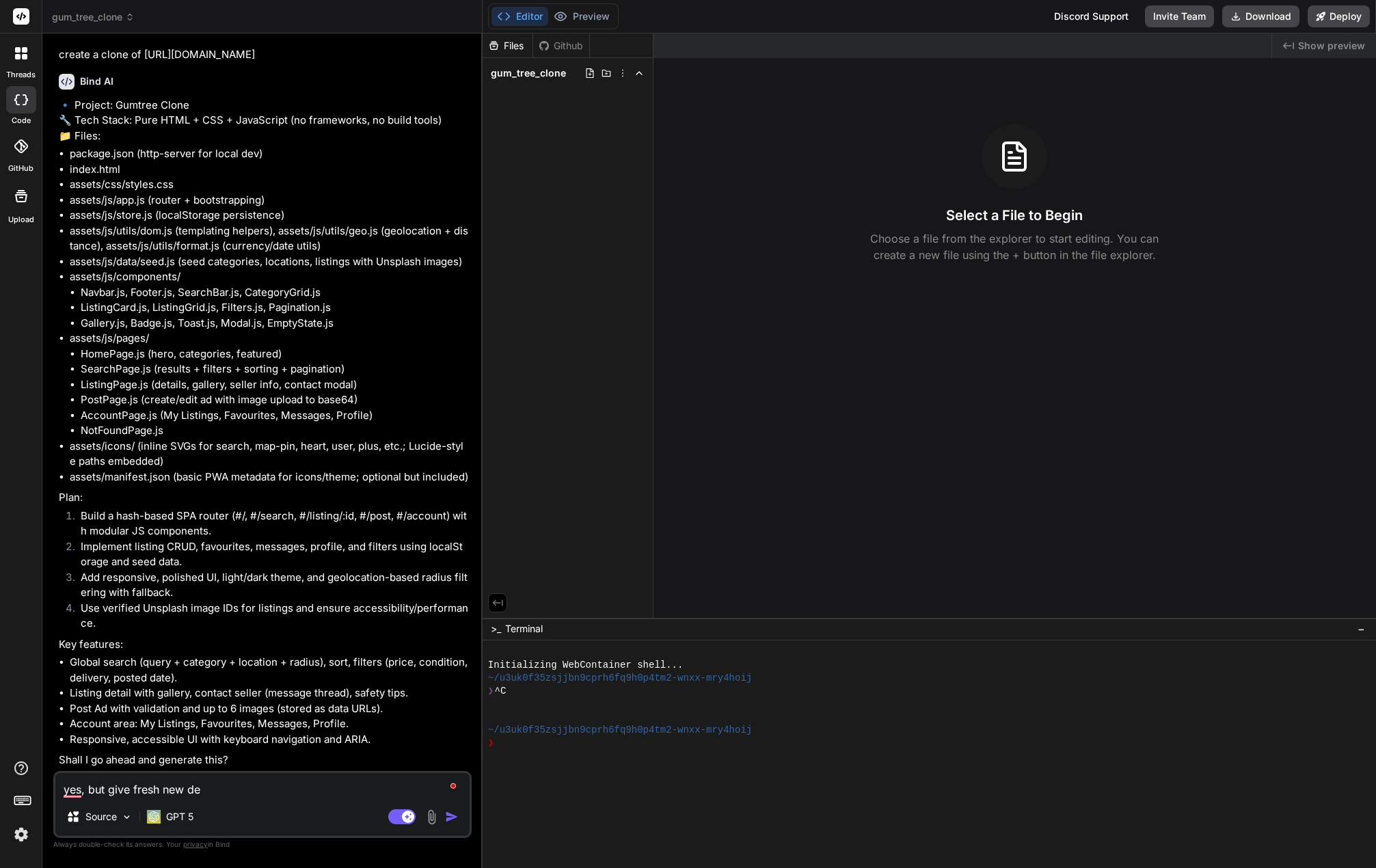
type textarea "x"
type textarea "yes, but give fresh new desi"
type textarea "x"
type textarea "yes, but give fresh new desig"
type textarea "x"
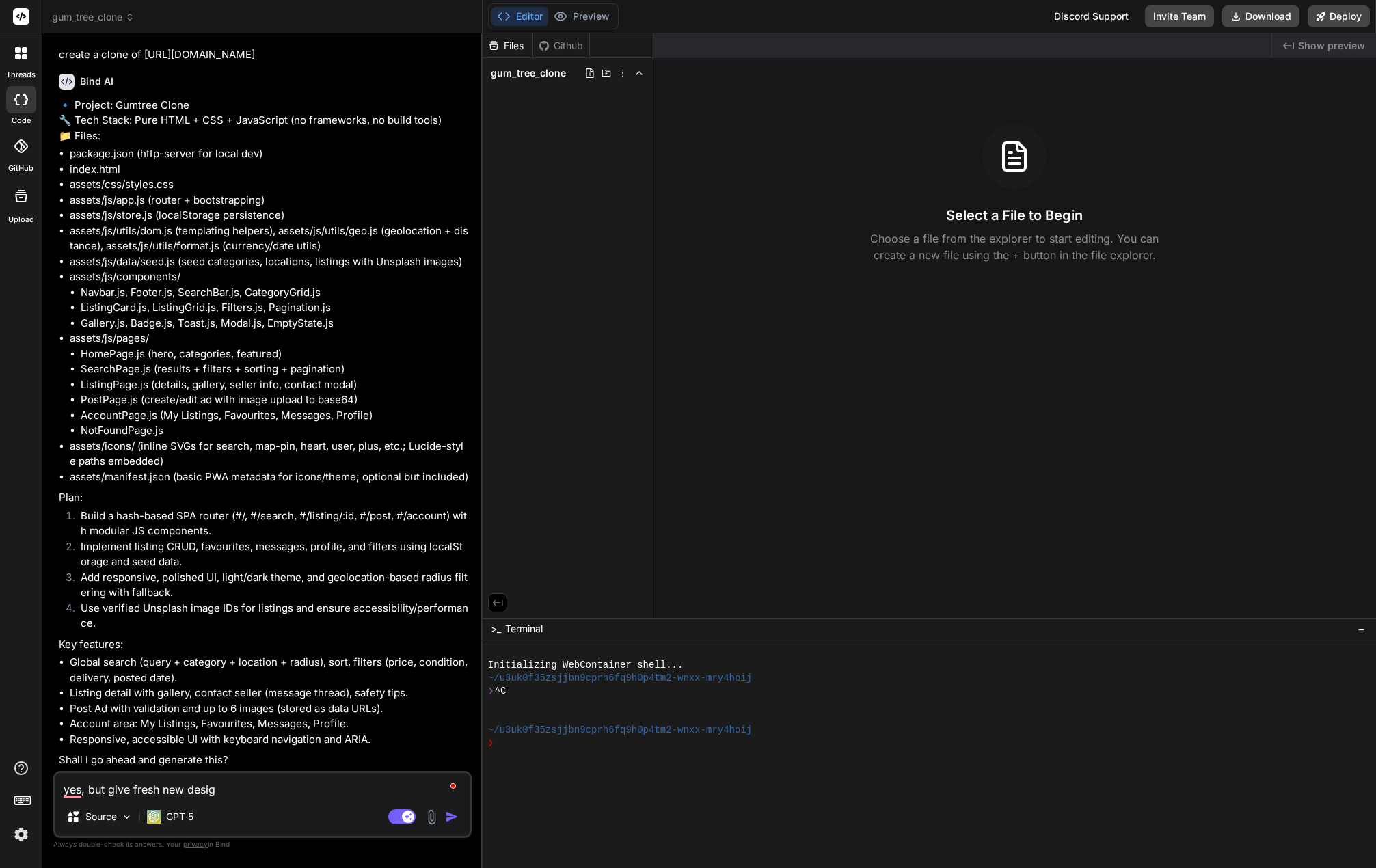
type textarea "yes, but give fresh new design"
type textarea "x"
type textarea "yes, but give fresh new design"
type textarea "x"
type textarea "yes, but give fresh new design f"
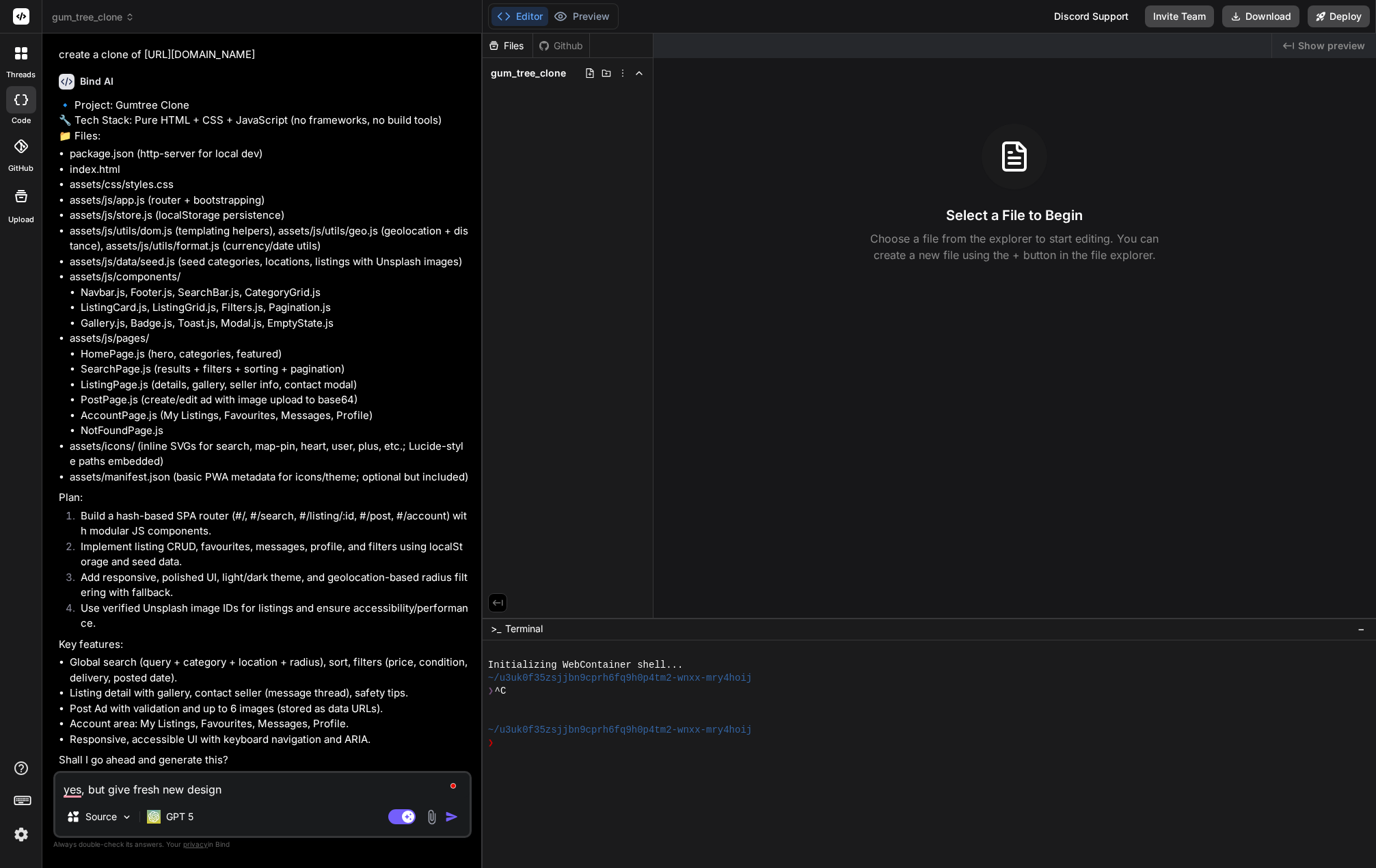
type textarea "x"
click at [188, 793] on textarea "yes, but give fresh new design f" at bounding box center [263, 785] width 414 height 25
type textarea "yes, but give fresh new mdesign f"
type textarea "x"
type textarea "yes, but give fresh new modesign f"
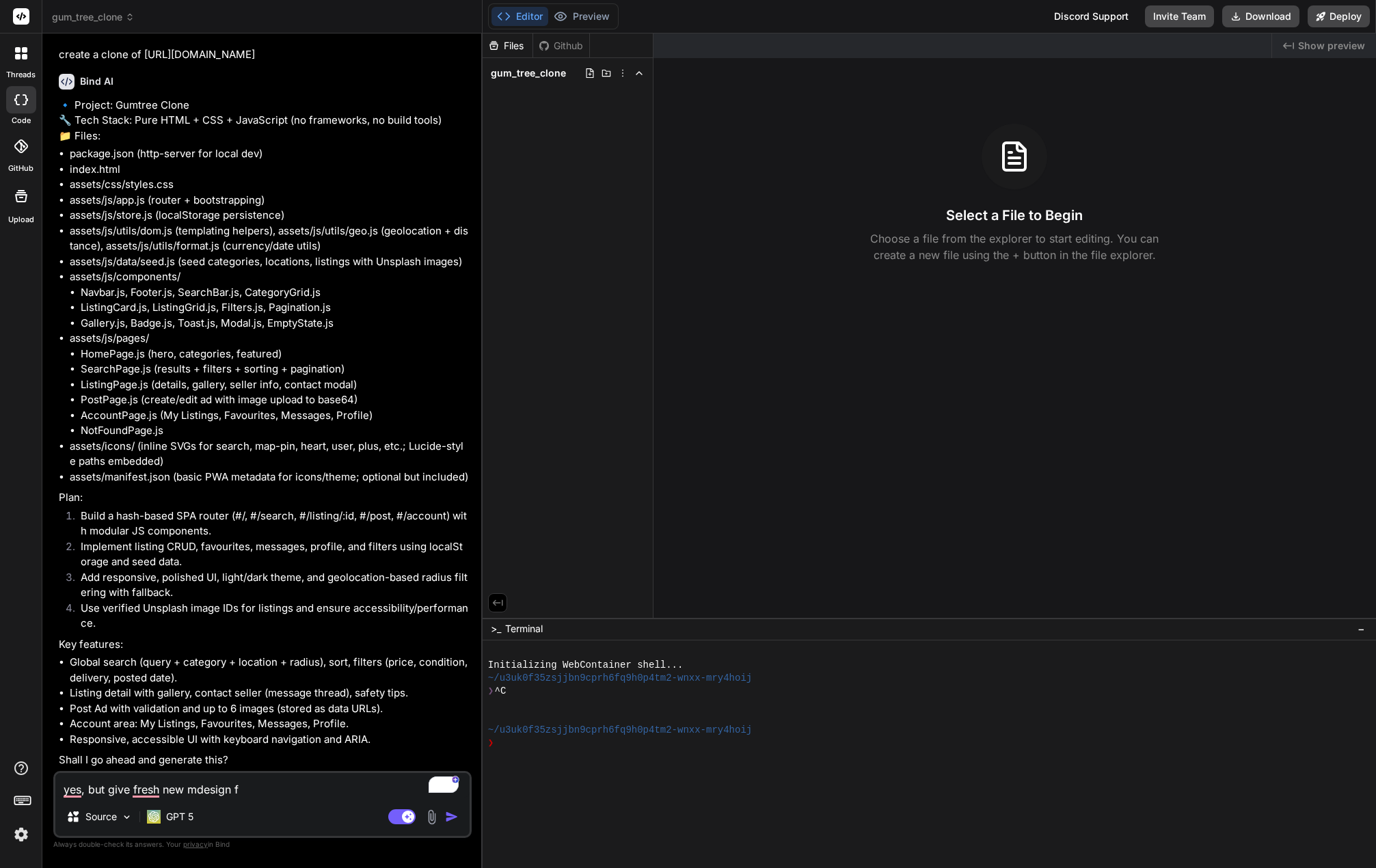
type textarea "x"
type textarea "yes, but give fresh new moddesign f"
type textarea "x"
type textarea "yes, but give fresh new modedesign f"
type textarea "x"
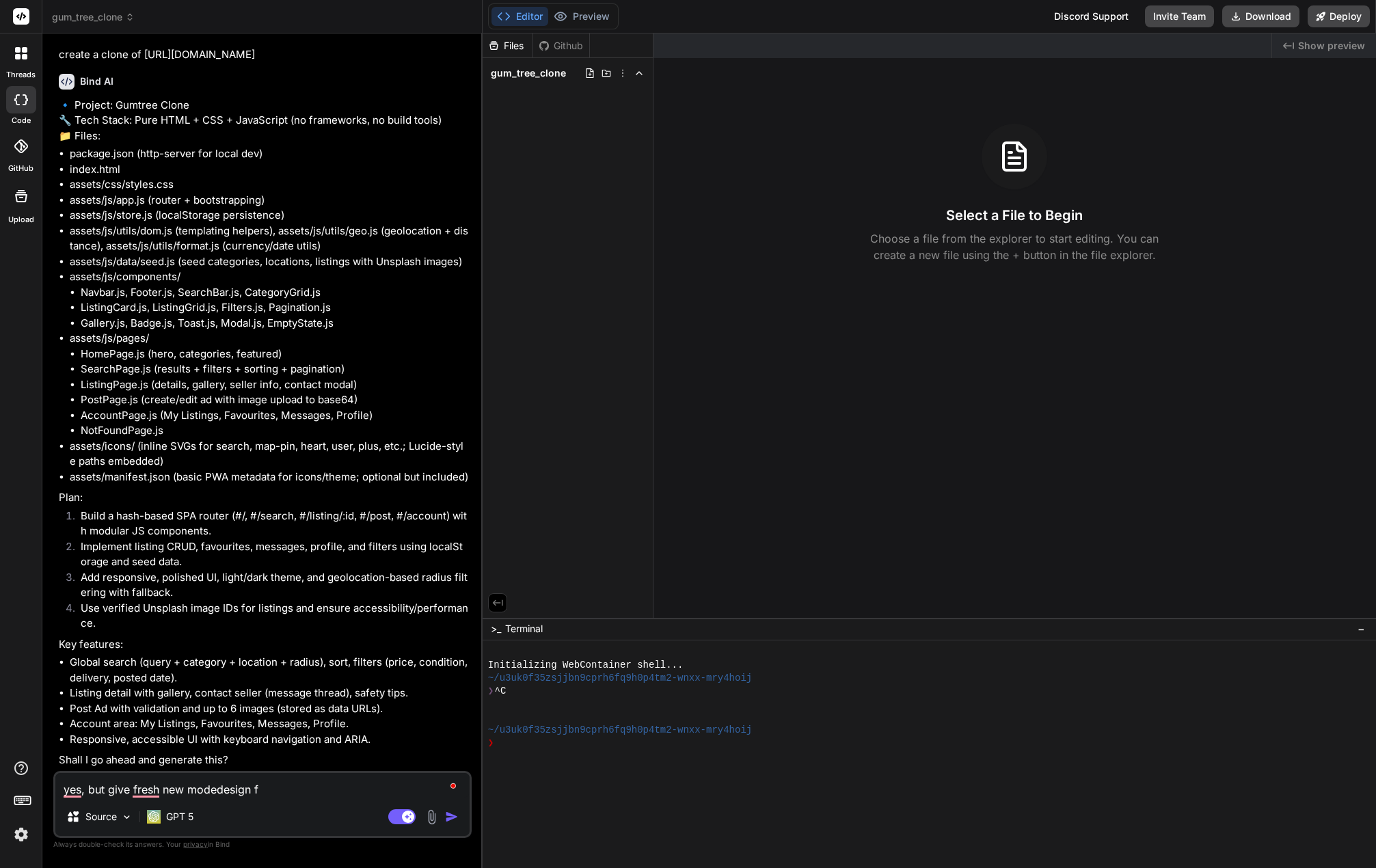
type textarea "yes, but give fresh new moderdesign f"
type textarea "x"
type textarea "yes, but give fresh new moderndesign f"
type textarea "x"
type textarea "yes, but give fresh new modern design f"
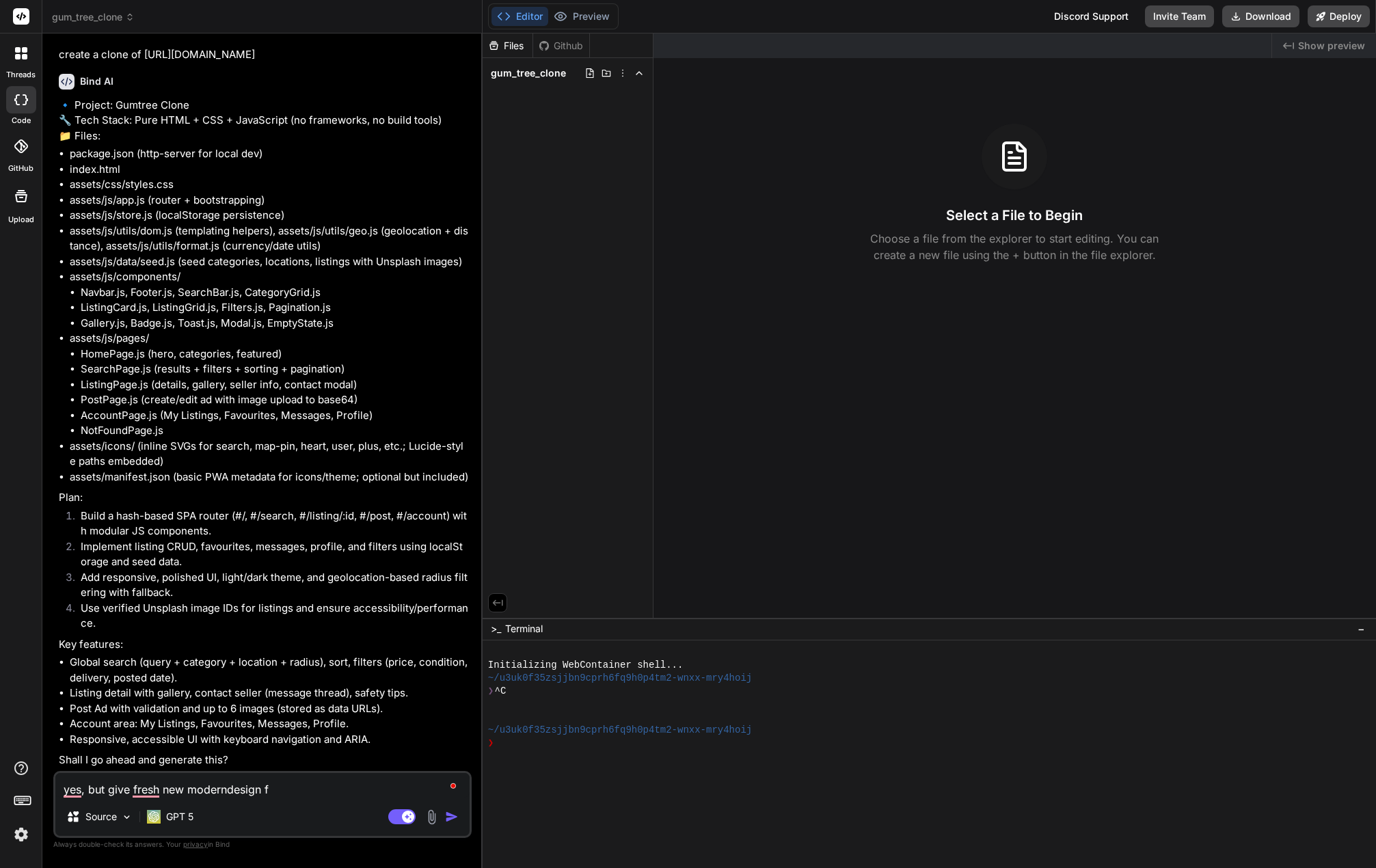
type textarea "x"
type textarea "yes, but give fresh new modern design fo"
type textarea "x"
type textarea "yes, but give fresh new modern design for"
type textarea "x"
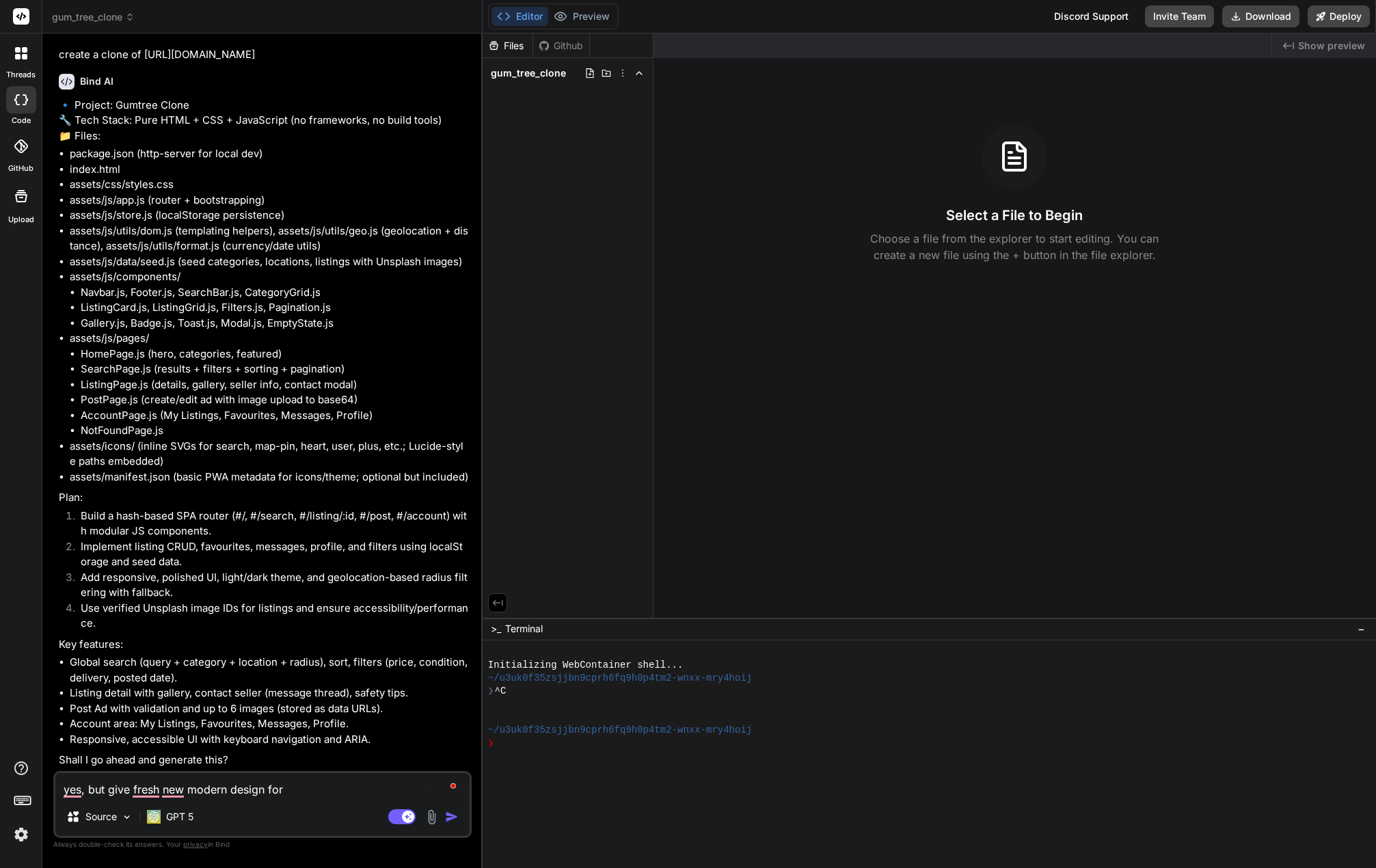
type textarea "yes, but give fresh new modern design for"
type textarea "x"
type textarea "yes, but give fresh new modern design for u"
type textarea "x"
type textarea "yes, but give fresh new modern design for us"
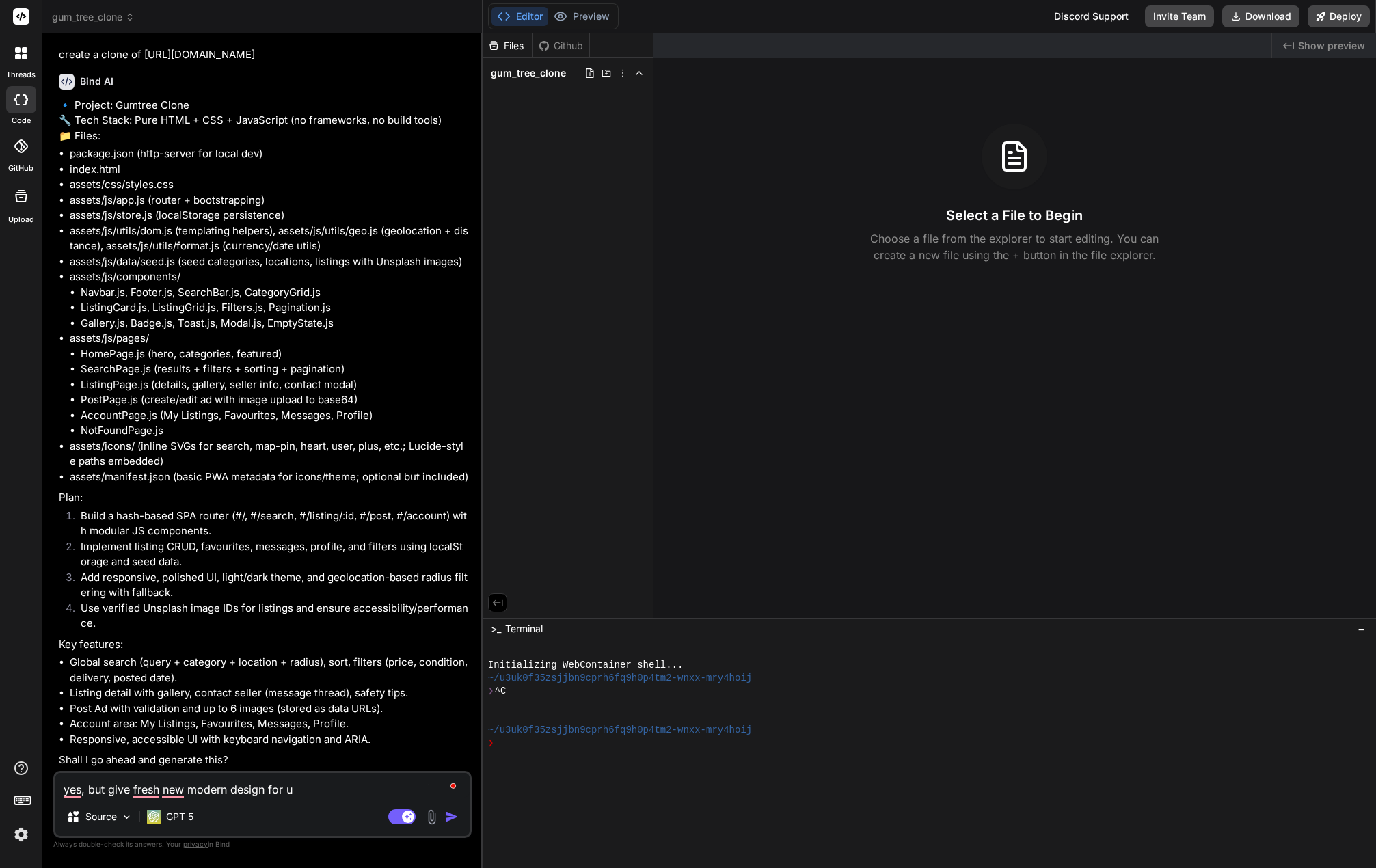
type textarea "x"
type textarea "yes, but give fresh new modern design for [GEOGRAPHIC_DATA]"
type textarea "x"
type textarea "yes, but give fresh new modern design for [GEOGRAPHIC_DATA]"
type textarea "x"
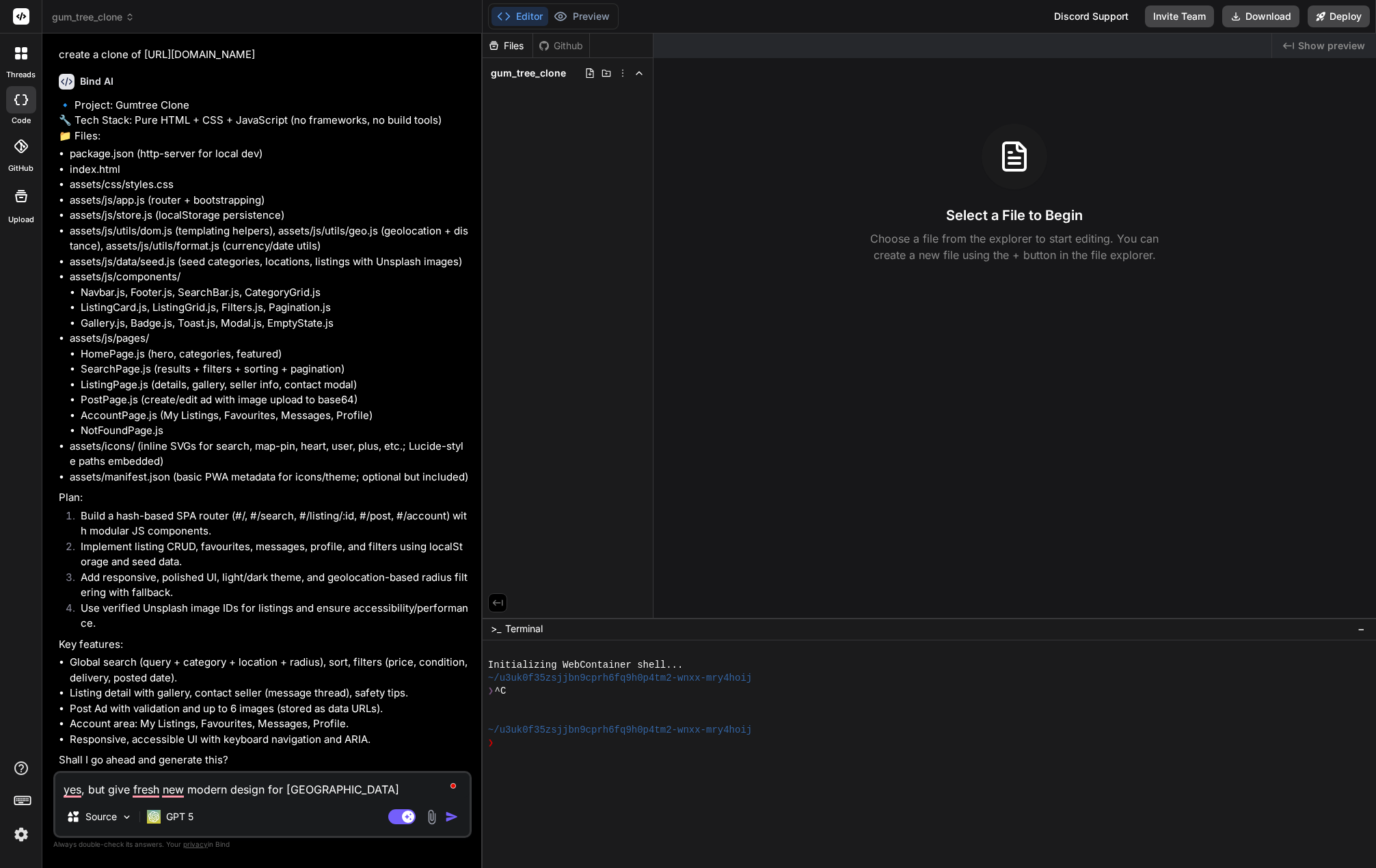
type textarea "yes, but give fresh new modern design for usa m"
type textarea "x"
type textarea "yes, but give fresh new modern design for usa ma"
type textarea "x"
type textarea "yes, but give fresh new modern design for usa mar"
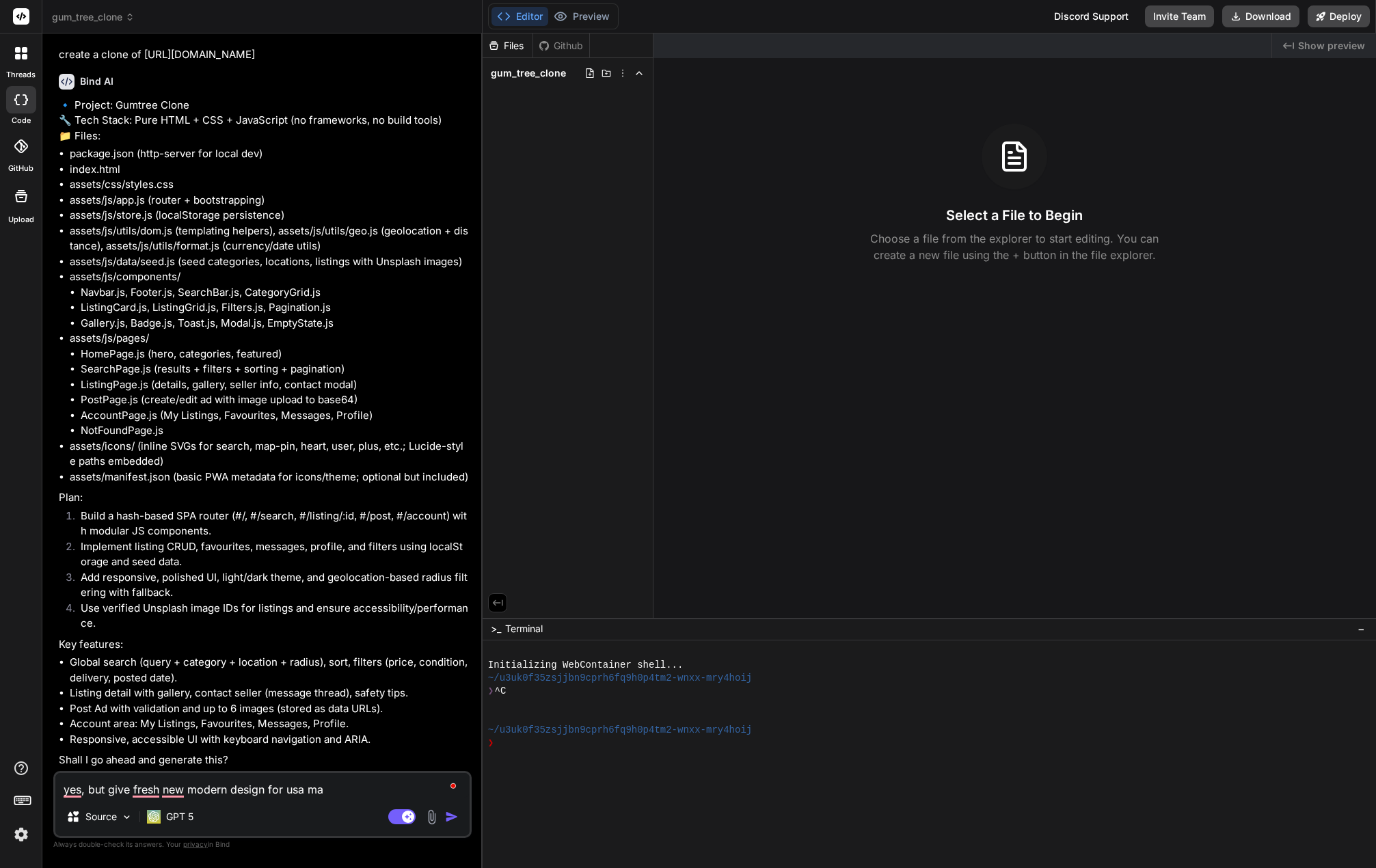
type textarea "x"
type textarea "yes, but give fresh new modern design for usa mark"
type textarea "x"
type textarea "yes, but give fresh new modern design for usa marke"
type textarea "x"
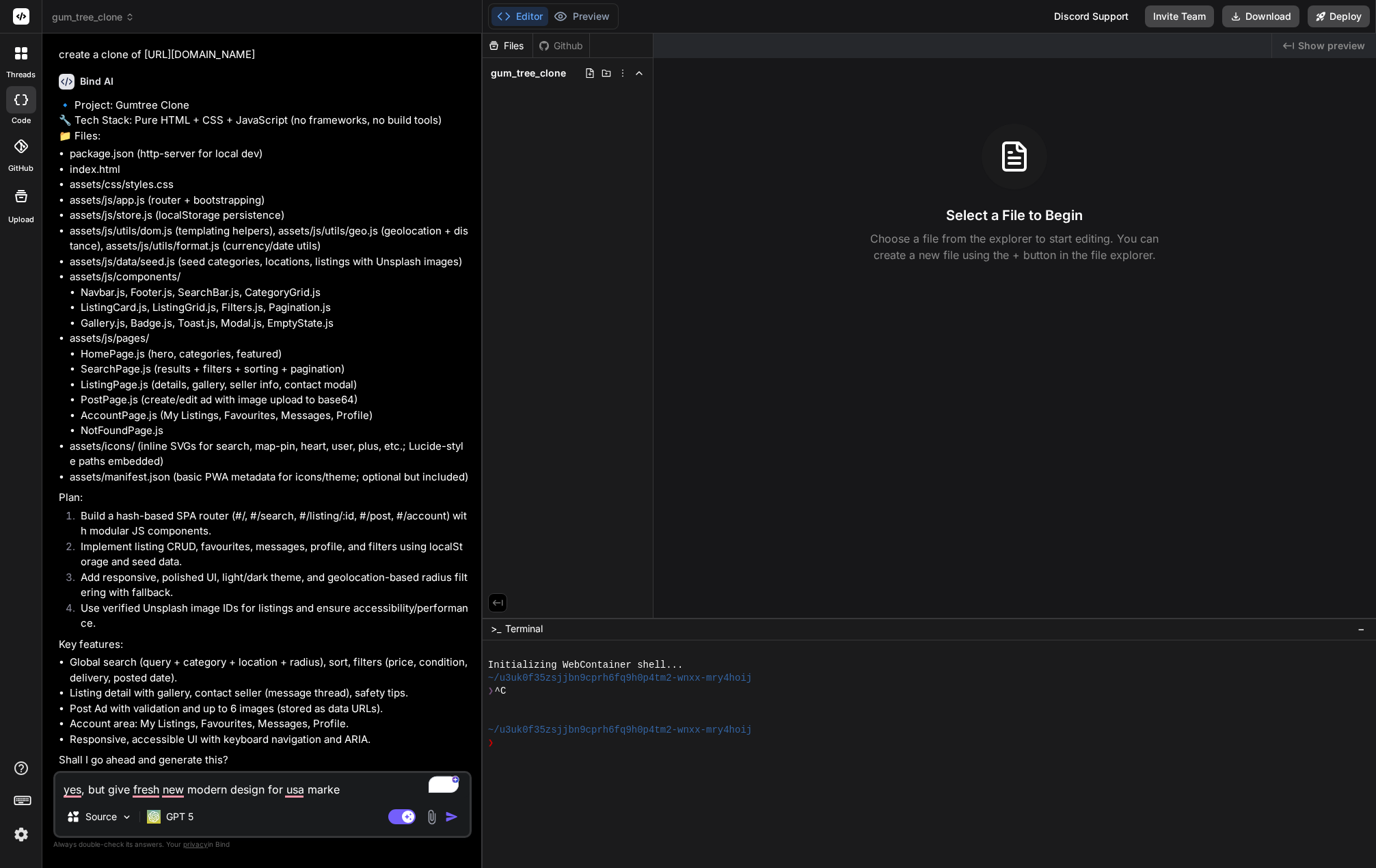
type textarea "yes, but give fresh new modern design for usa market"
type textarea "x"
type textarea "yes, but give fresh new modern design for usa market."
type textarea "x"
type textarea "yes, but give fresh new modern design for usa market."
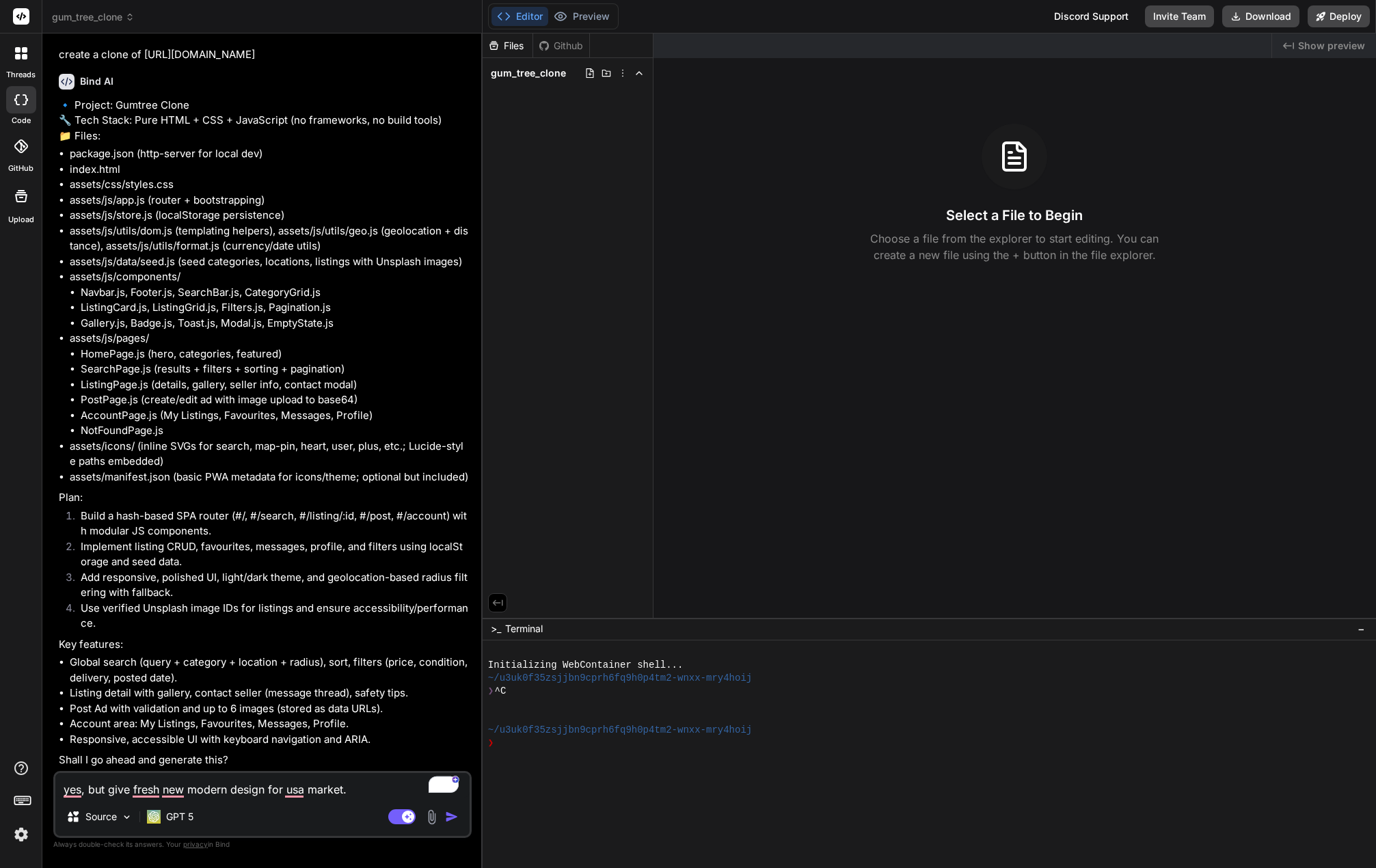
type textarea "x"
type textarea "yes, but give fresh new modern design for usa market. t"
type textarea "x"
type textarea "yes, but give fresh new modern design for usa market. th"
type textarea "x"
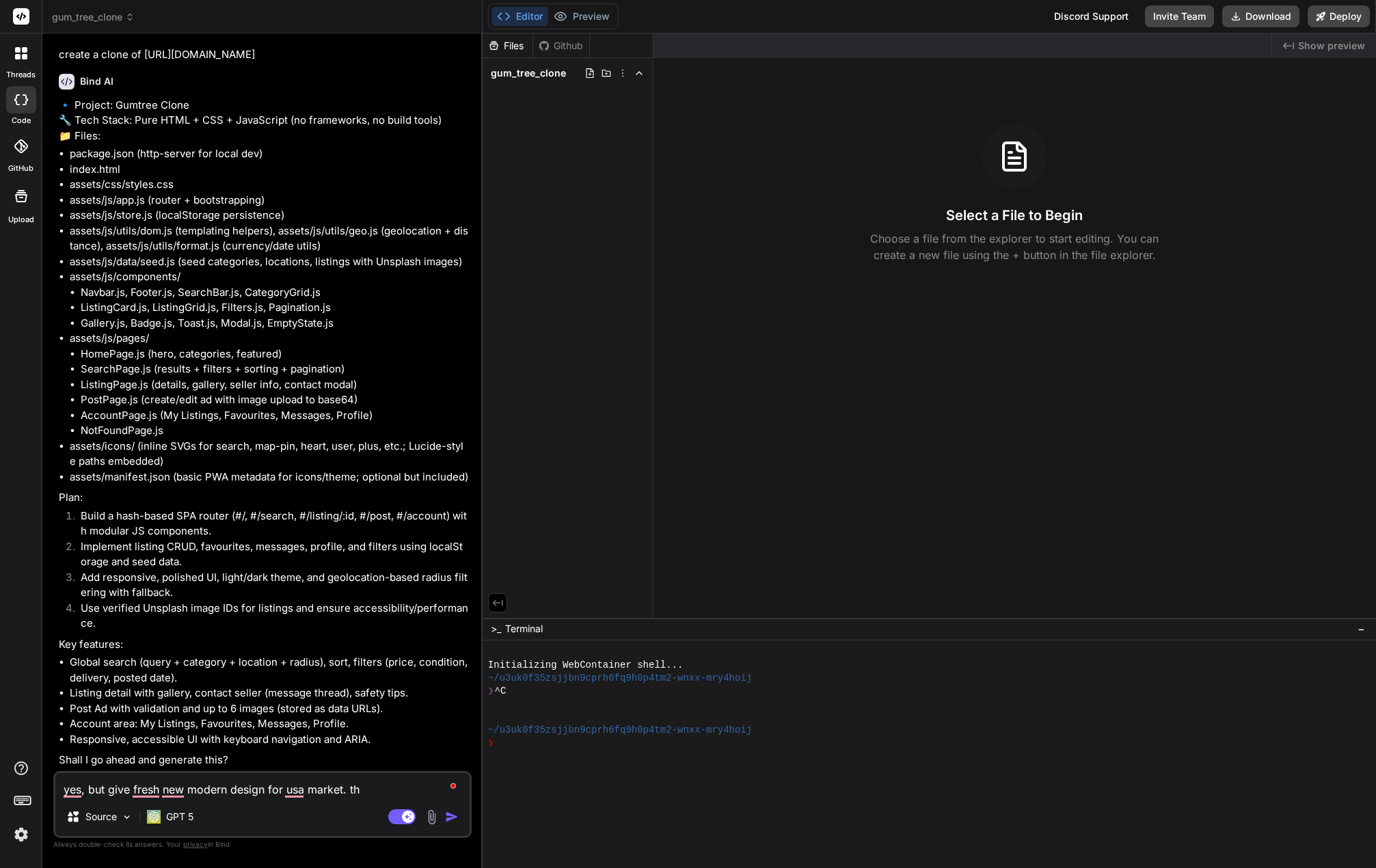
type textarea "yes, but give fresh new modern design for usa market. the"
type textarea "x"
type textarea "yes, but give fresh new modern design for usa market. the"
type textarea "x"
type textarea "yes, but give fresh new modern design for usa market. the f"
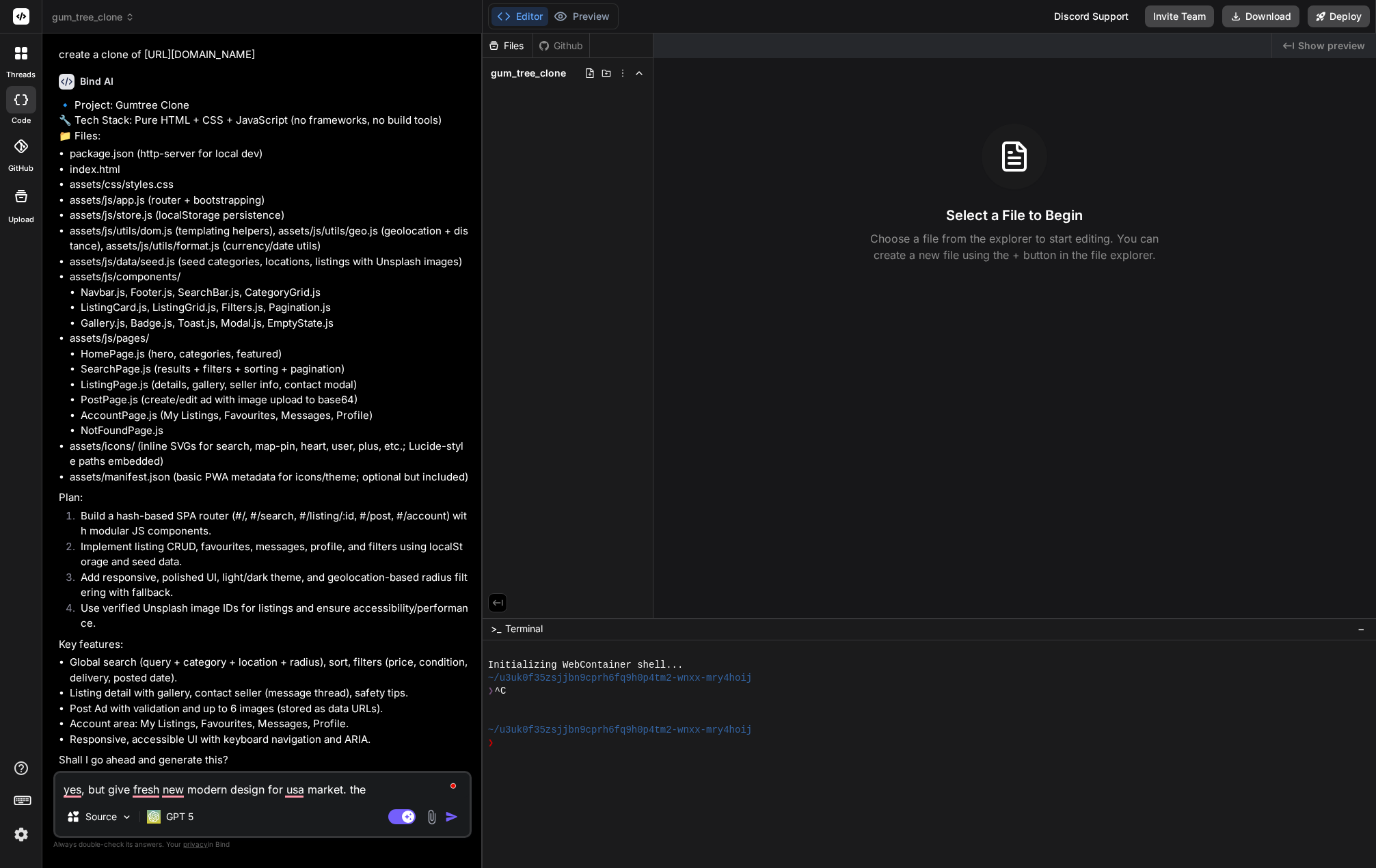
type textarea "x"
type textarea "yes, but give fresh new modern design for usa market. the fo"
type textarea "x"
type textarea "yes, but give fresh new modern design for usa market. the foc"
type textarea "x"
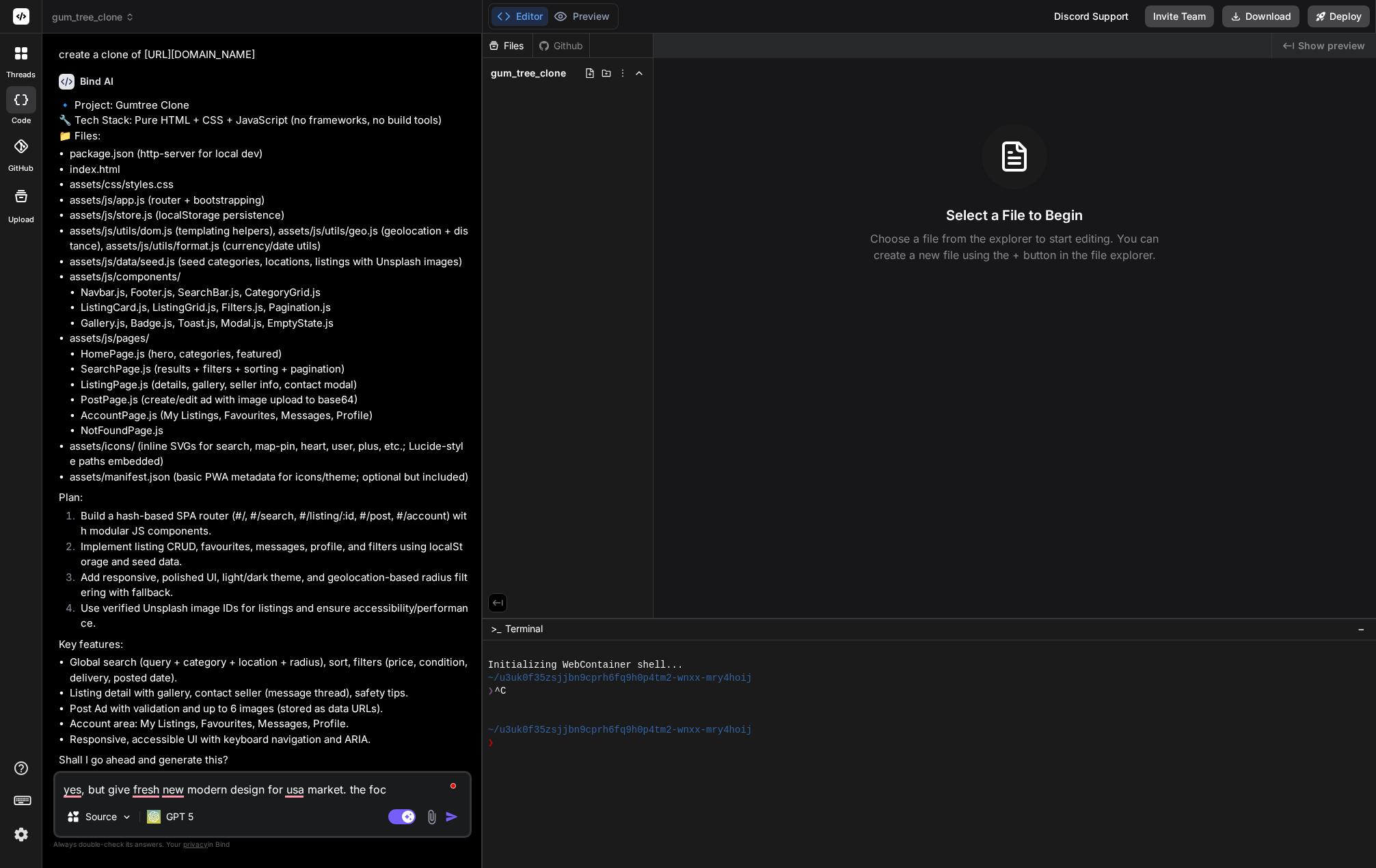
type textarea "yes, but give fresh new modern design for usa market. the focu"
type textarea "x"
type textarea "yes, but give fresh new modern design for usa market. the focus"
type textarea "x"
type textarea "yes, but give fresh new modern design for usa market. the focus"
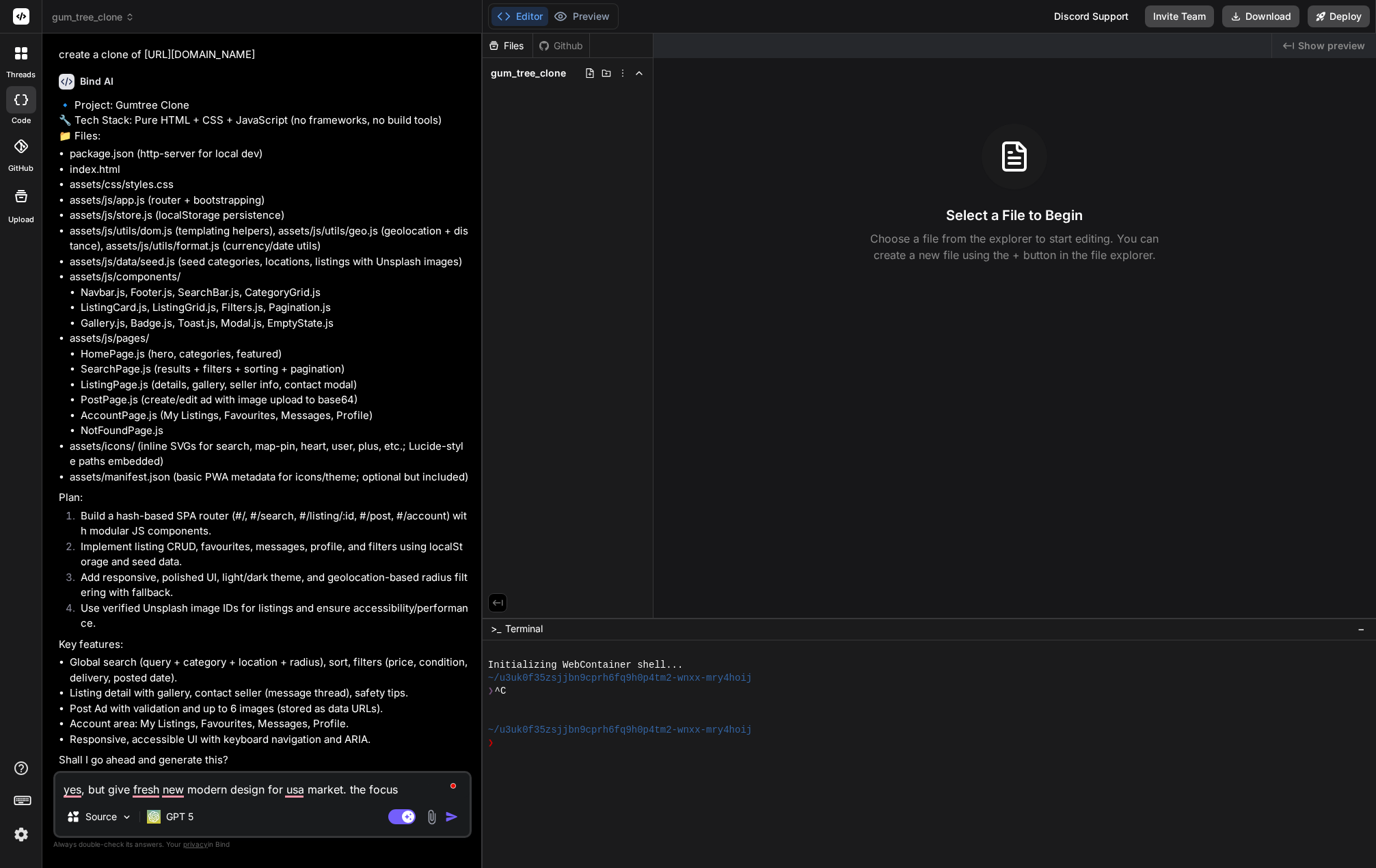
type textarea "x"
type textarea "yes, but give fresh new modern design for usa market. the focus i"
type textarea "x"
type textarea "yes, but give fresh new modern design for usa market. the focus is"
type textarea "x"
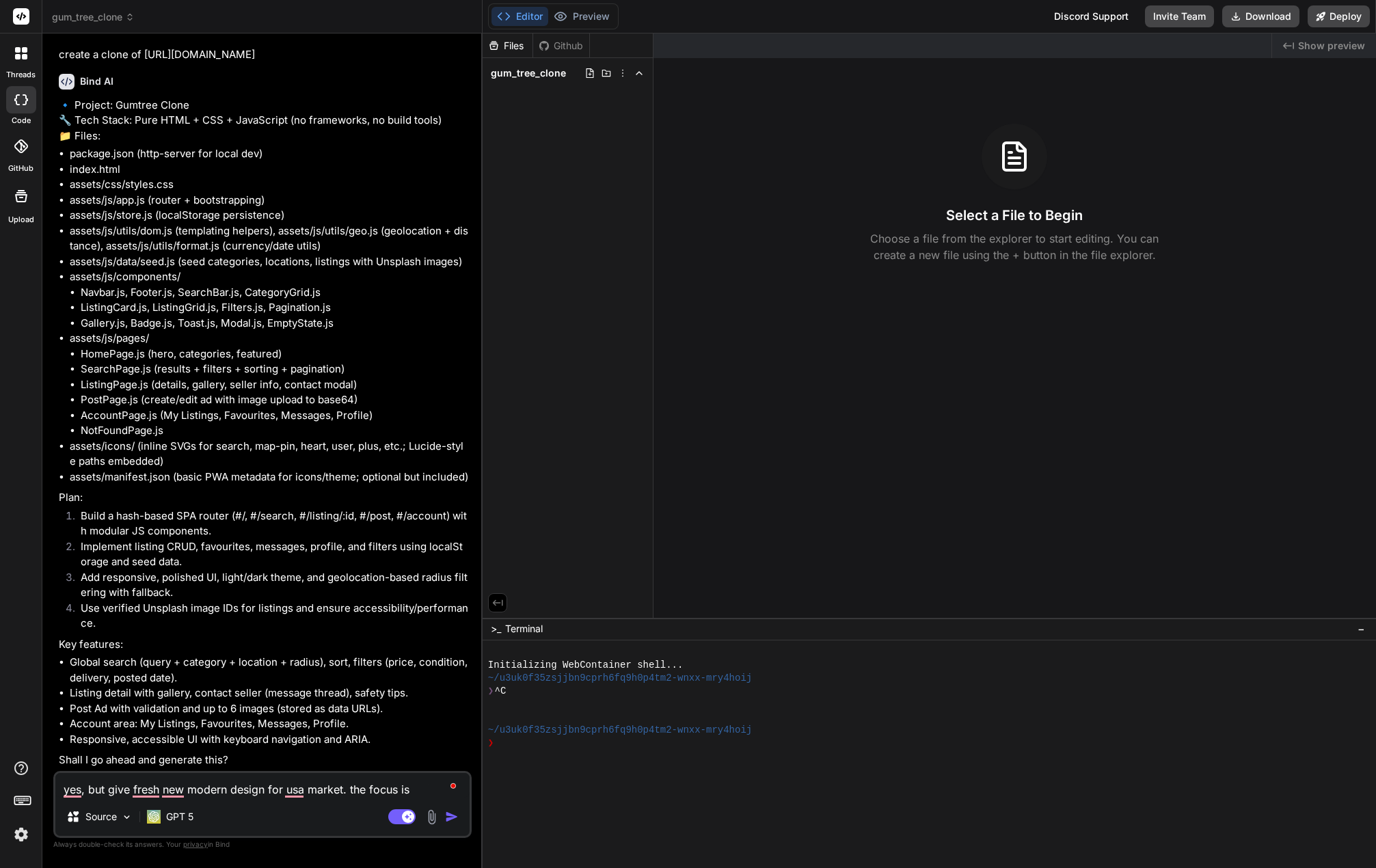
type textarea "yes, but give fresh new modern design for usa market. the focus is"
type textarea "x"
type textarea "yes, but give fresh new modern design for usa market. the focus is o"
type textarea "x"
type textarea "yes, but give fresh new modern design for usa market. the focus is on"
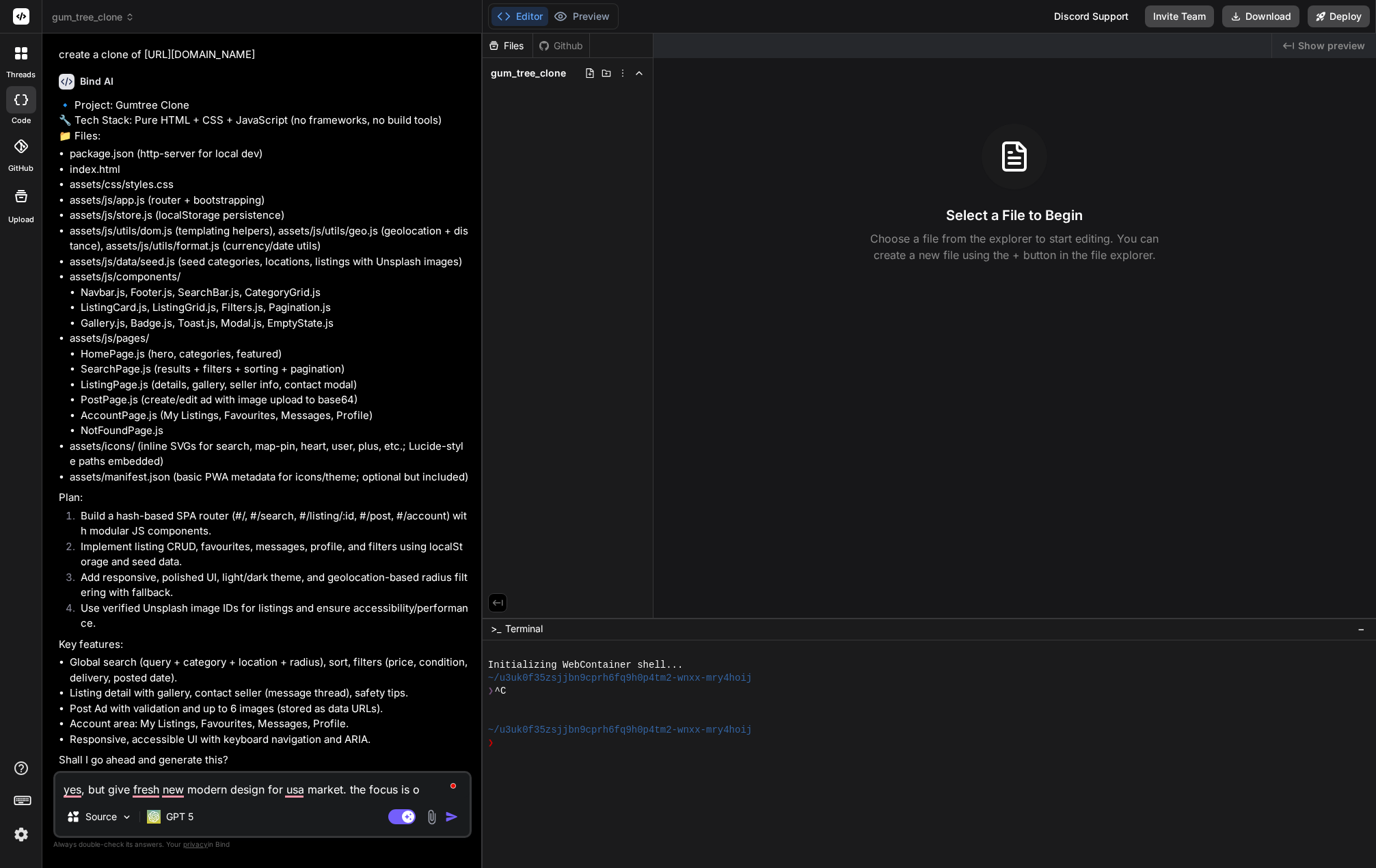
type textarea "x"
type textarea "yes, but give fresh new modern design for usa market. the focus is on"
type textarea "x"
type textarea "yes, but give fresh new modern design for usa market. the focus is on t"
type textarea "x"
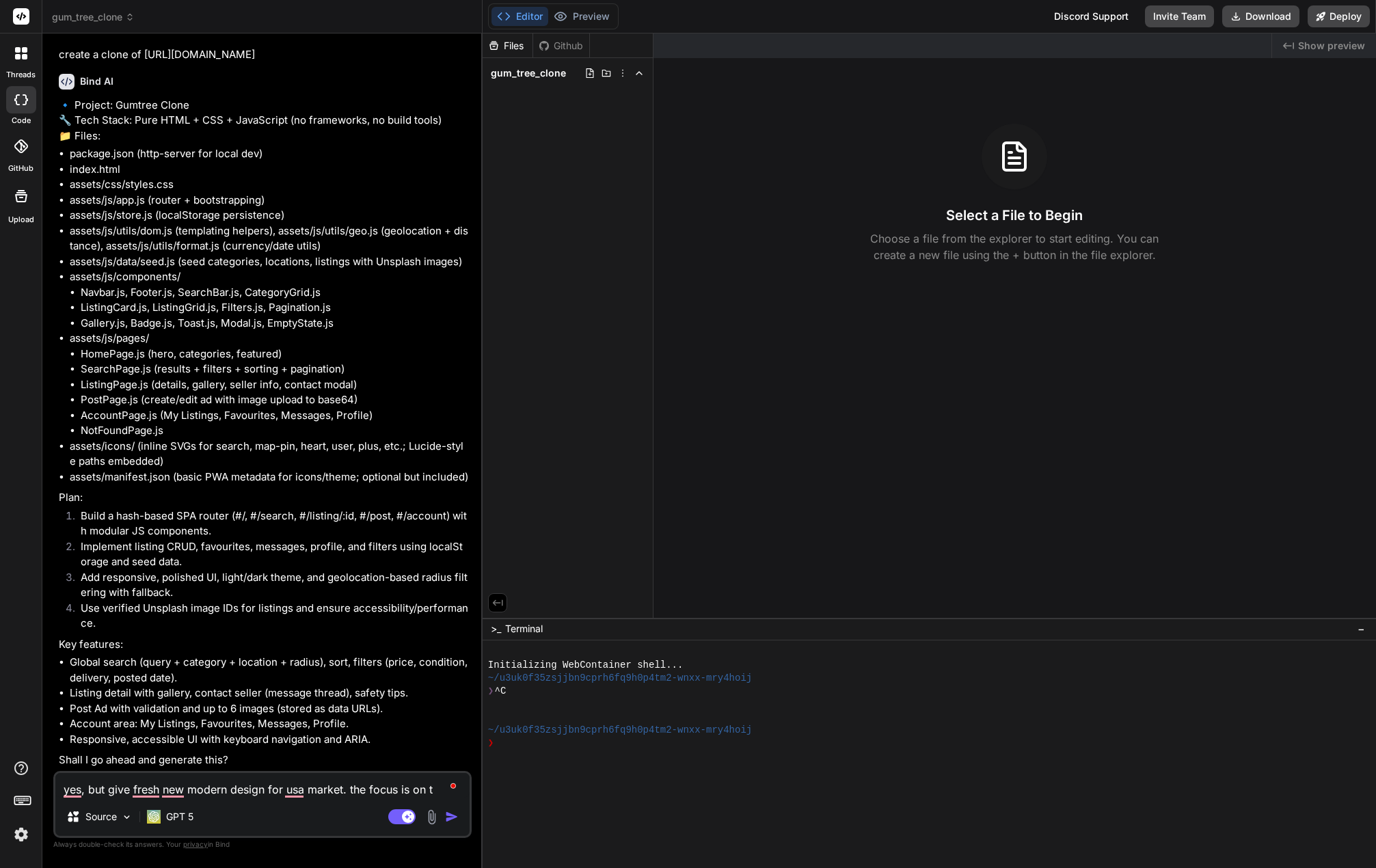
type textarea "yes, but give fresh new modern design for usa market. the focus is on th"
type textarea "x"
type textarea "yes, but give fresh new modern design for usa market. the focus is on the"
type textarea "x"
type textarea "yes, but give fresh new modern design for usa market. the focus is on the"
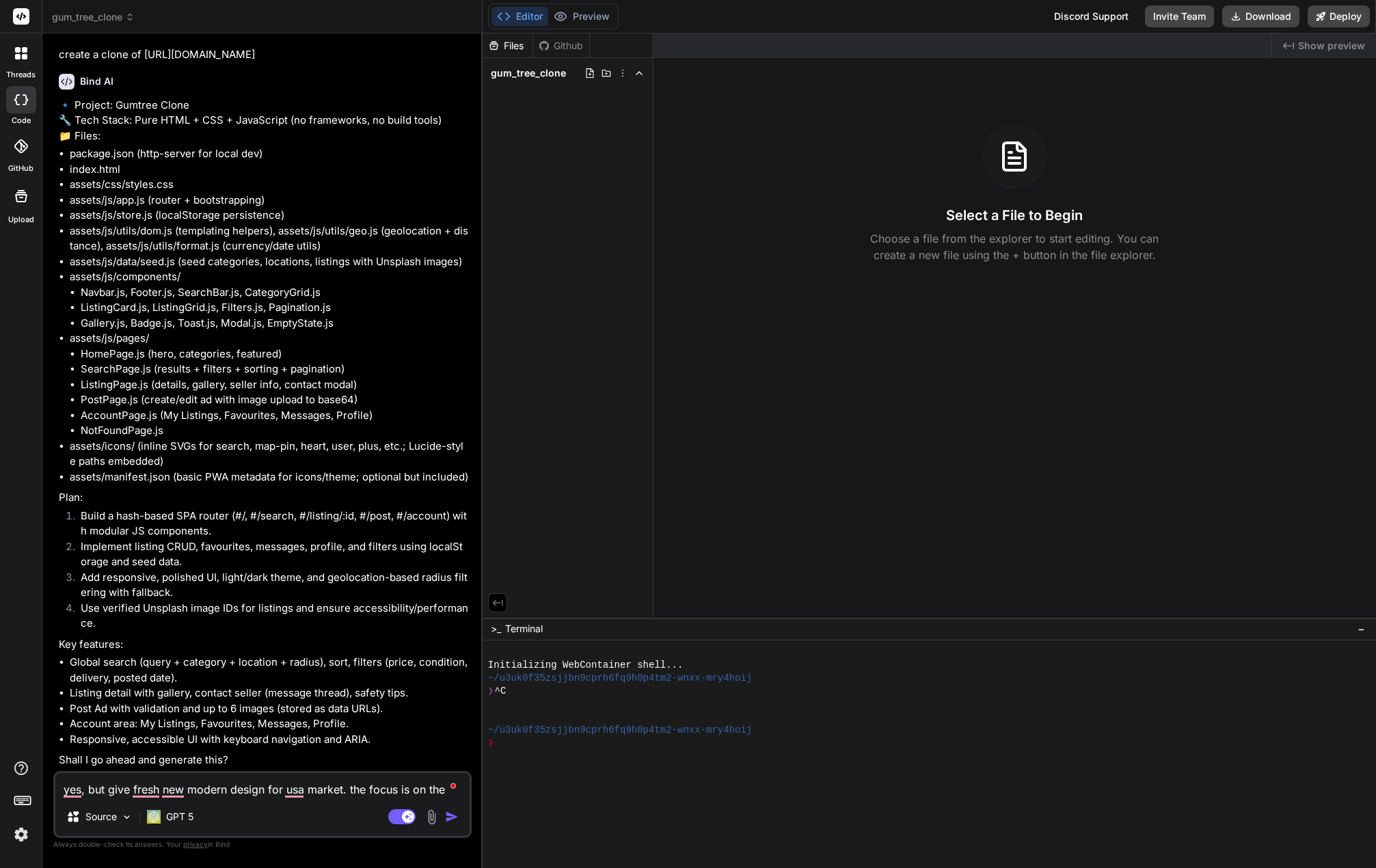
type textarea "x"
type textarea "yes, but give fresh new modern design for usa market. the focus is on the c"
type textarea "x"
type textarea "yes, but give fresh new modern design for usa market. the focus is on the cg"
type textarea "x"
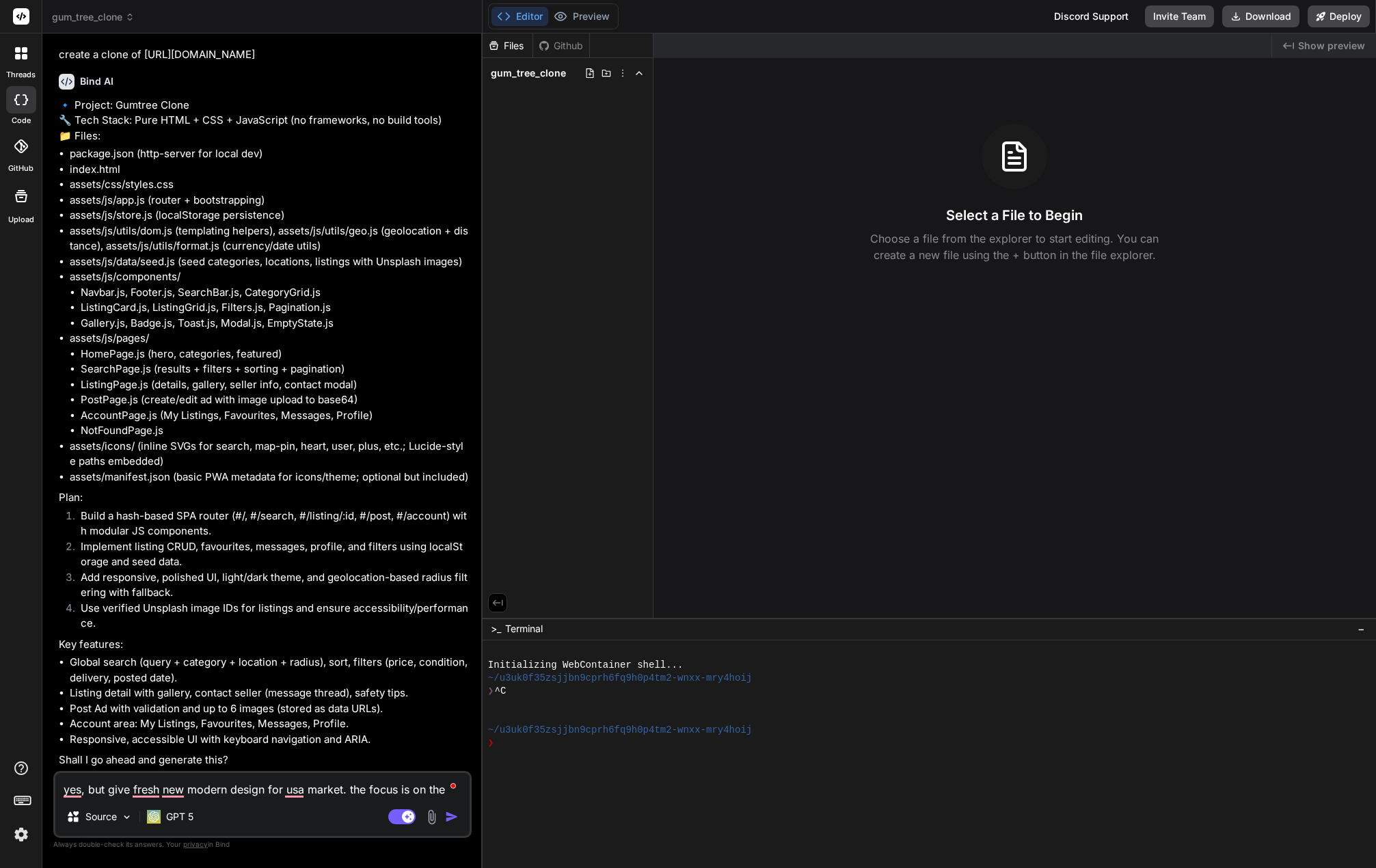
type textarea "yes, but give fresh new modern design for usa market. the focus is on the c"
type textarea "x"
type textarea "yes, but give fresh new modern design for usa market. the focus is on the ch"
type textarea "x"
type textarea "yes, but give fresh new modern design for usa market. the focus is on the chr"
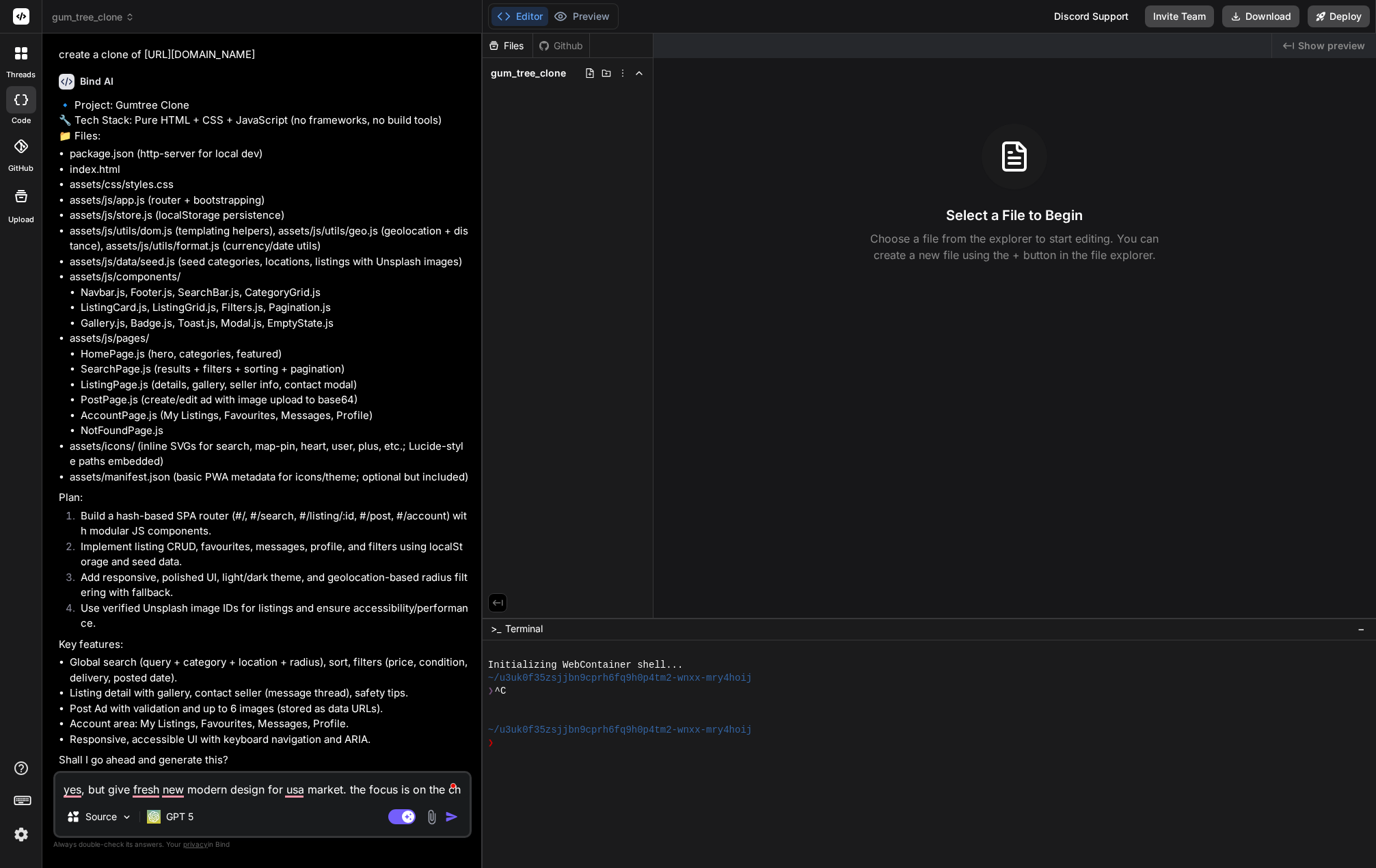
type textarea "x"
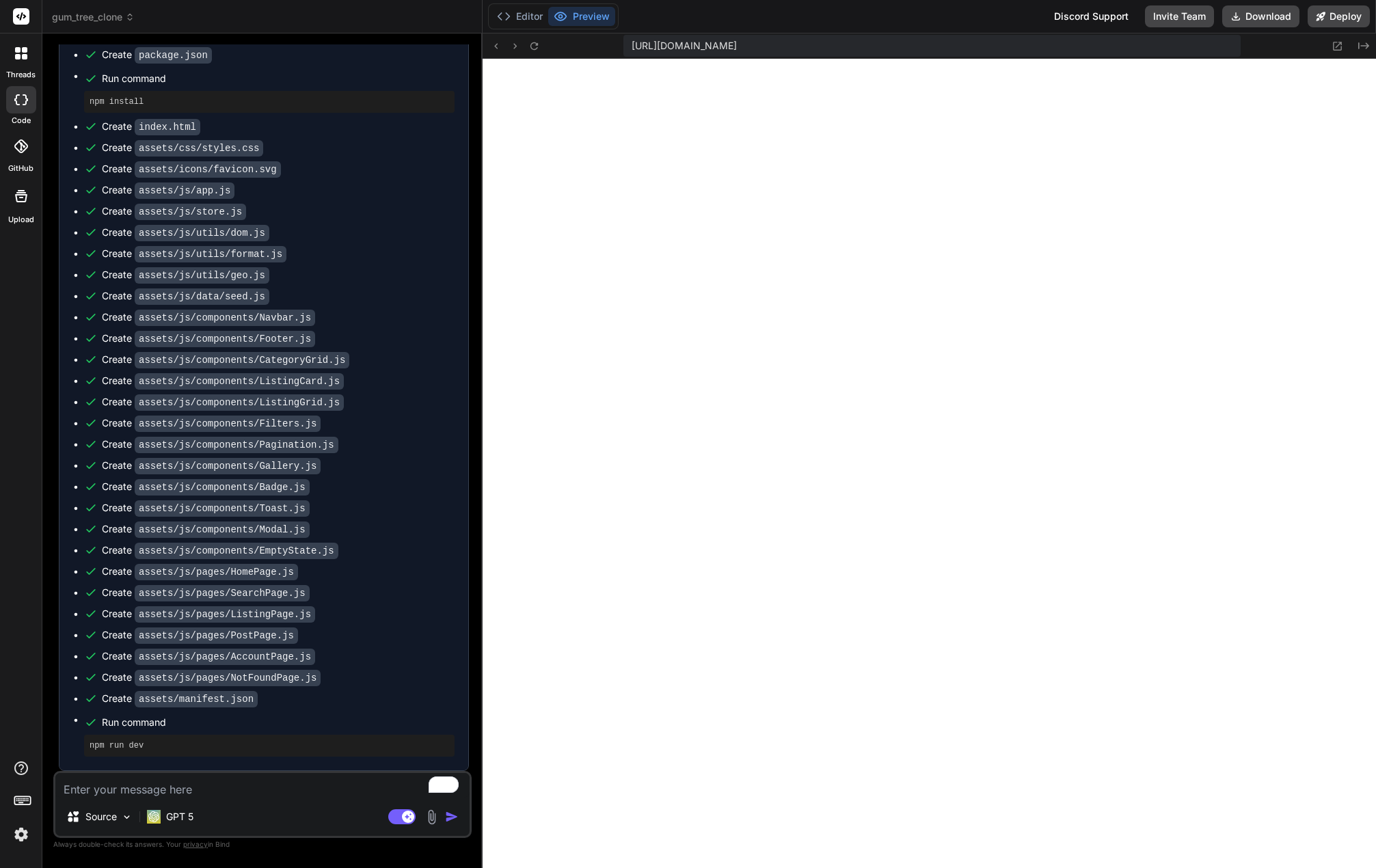
scroll to position [1440, 0]
